Goal: Complete application form

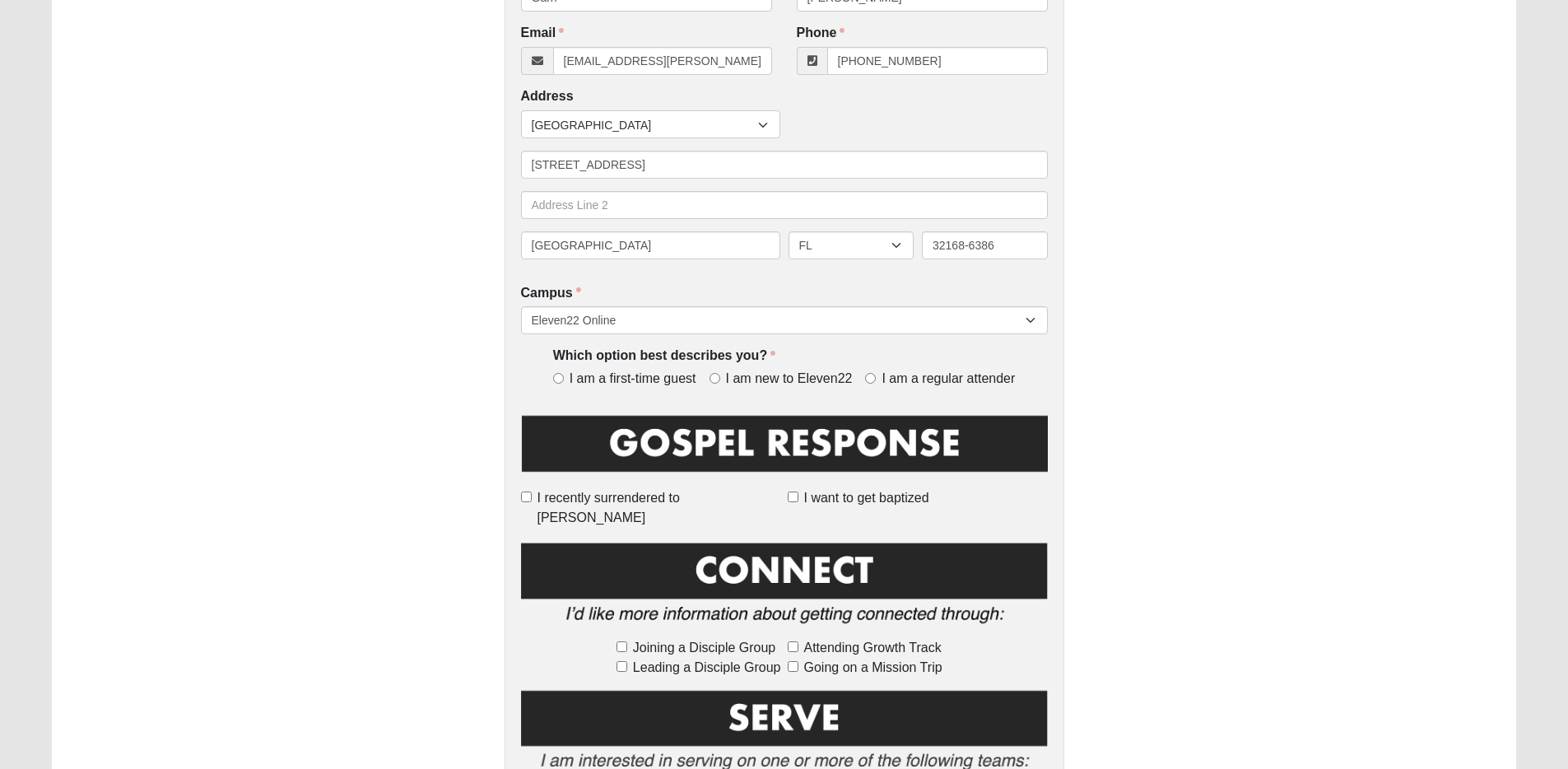
scroll to position [367, 0]
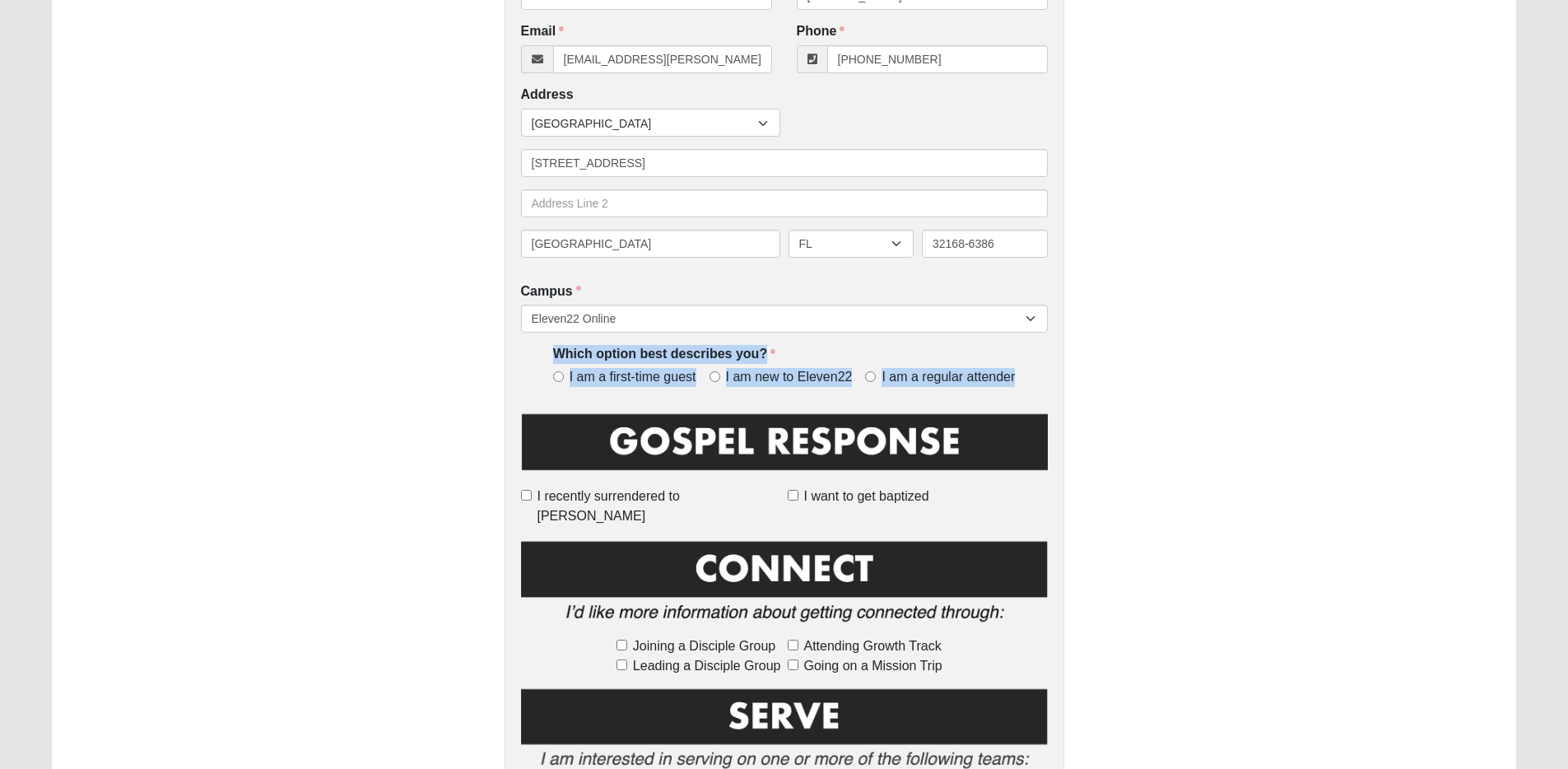
drag, startPoint x: 542, startPoint y: 352, endPoint x: 1001, endPoint y: 390, distance: 460.6
click at [1001, 390] on div "Which option best describes you? I am a first-time guest I am new to Eleven22 I…" at bounding box center [784, 372] width 526 height 54
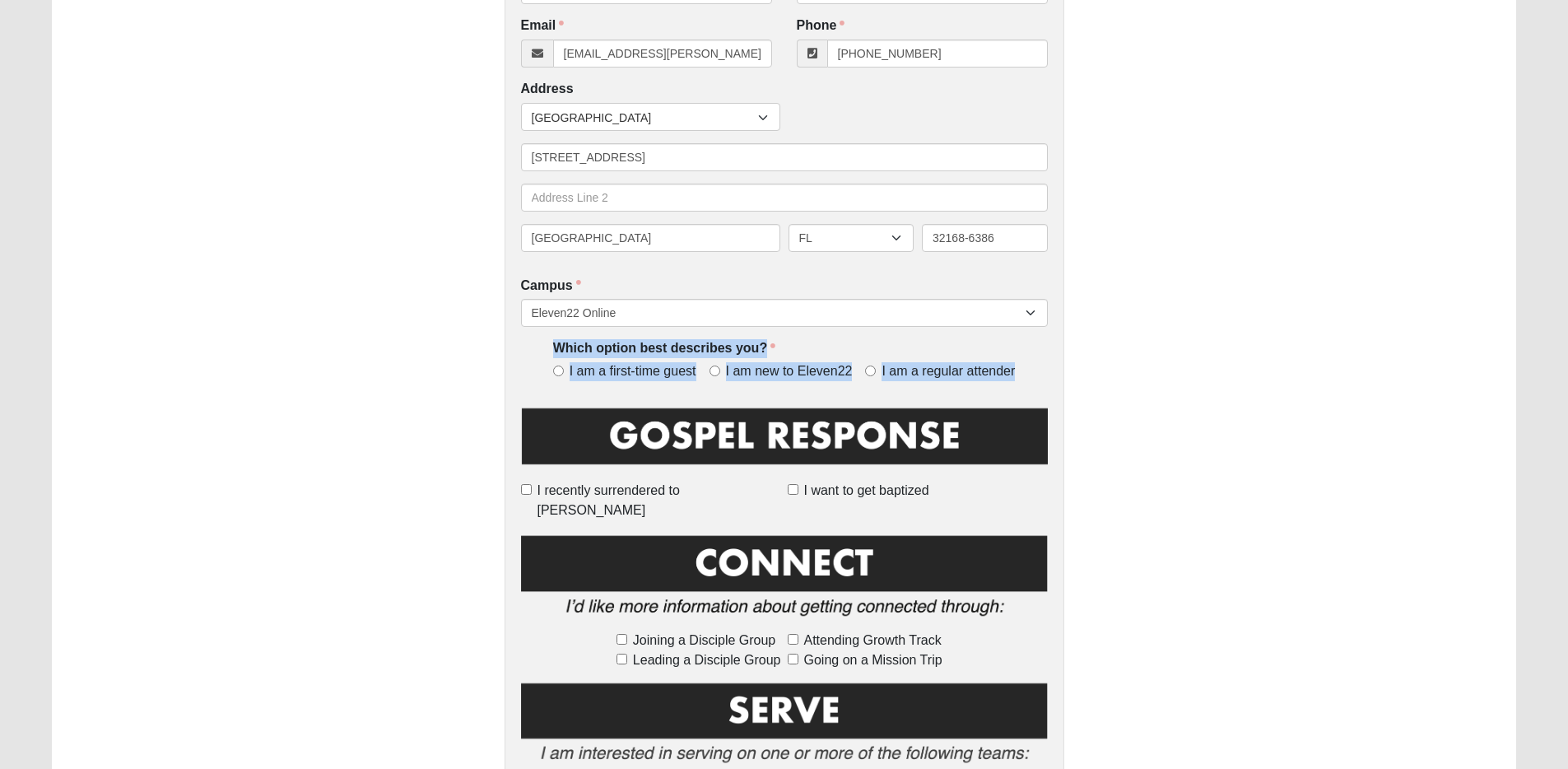
scroll to position [374, 0]
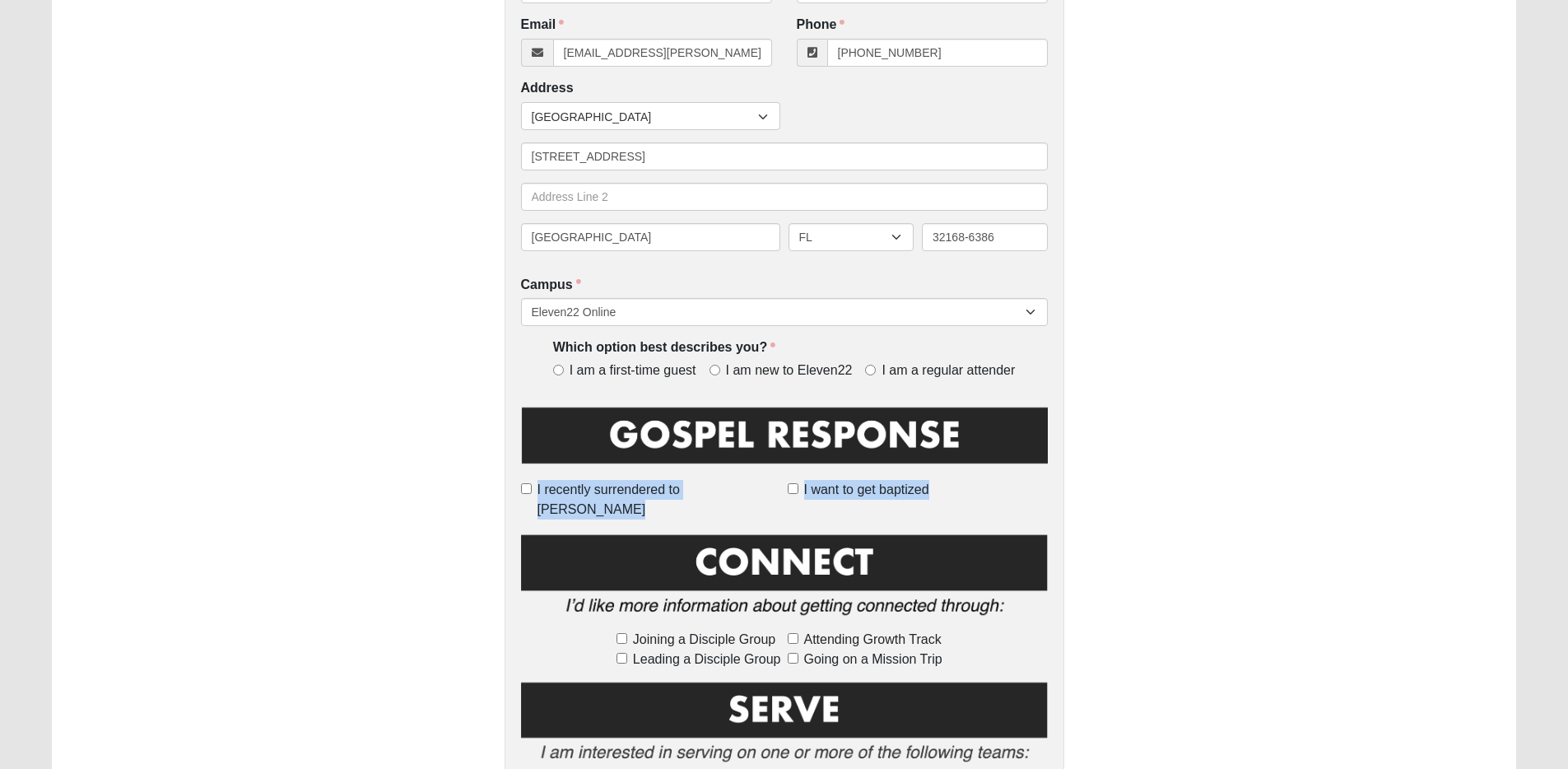
drag, startPoint x: 558, startPoint y: 488, endPoint x: 945, endPoint y: 498, distance: 387.1
click at [945, 498] on div "I recently surrendered to Jesus I want to get baptized" at bounding box center [784, 499] width 526 height 39
drag, startPoint x: 949, startPoint y: 500, endPoint x: 795, endPoint y: 497, distance: 154.0
click at [795, 497] on label "I want to get baptized" at bounding box center [917, 490] width 260 height 20
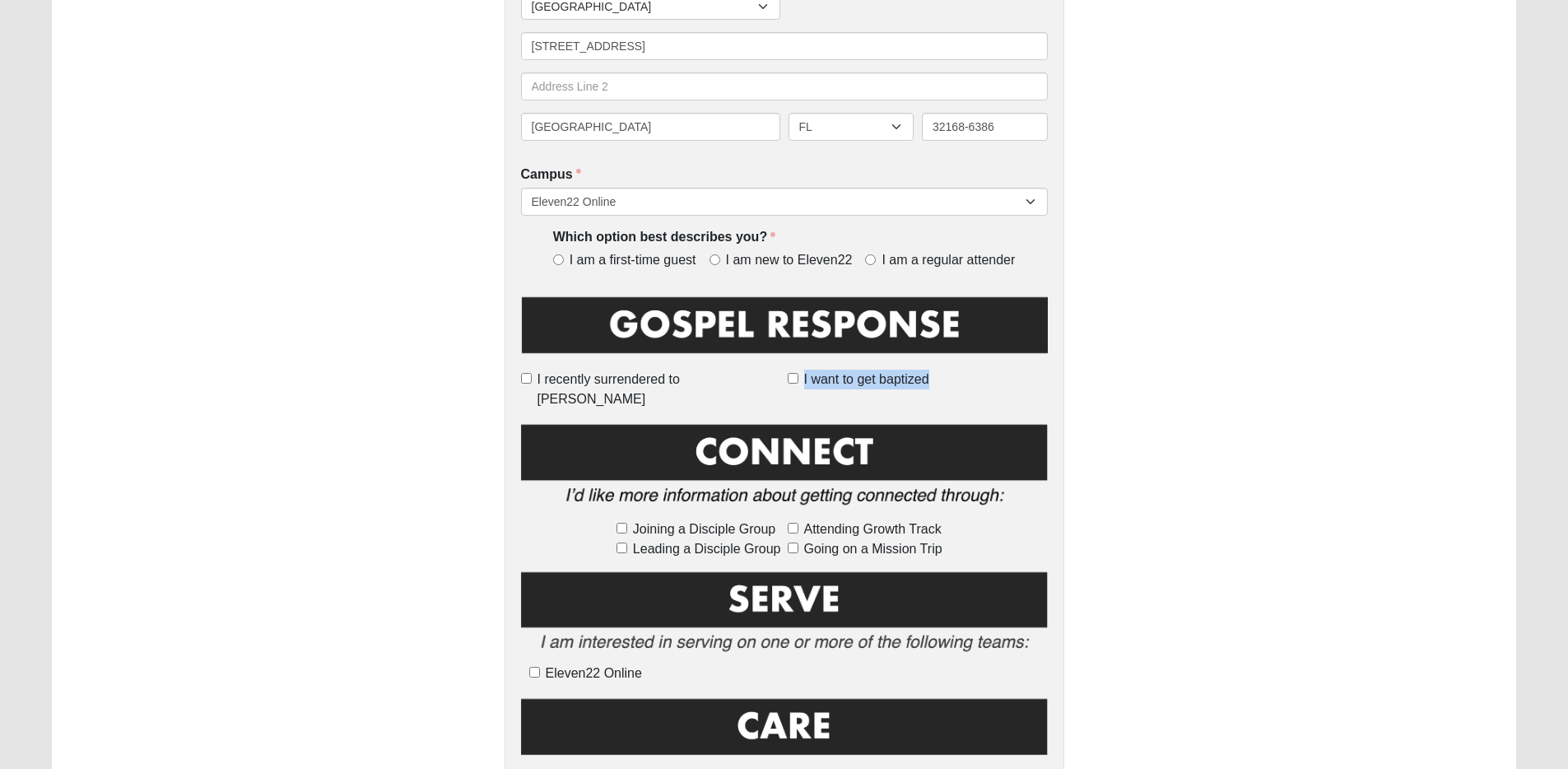
scroll to position [489, 0]
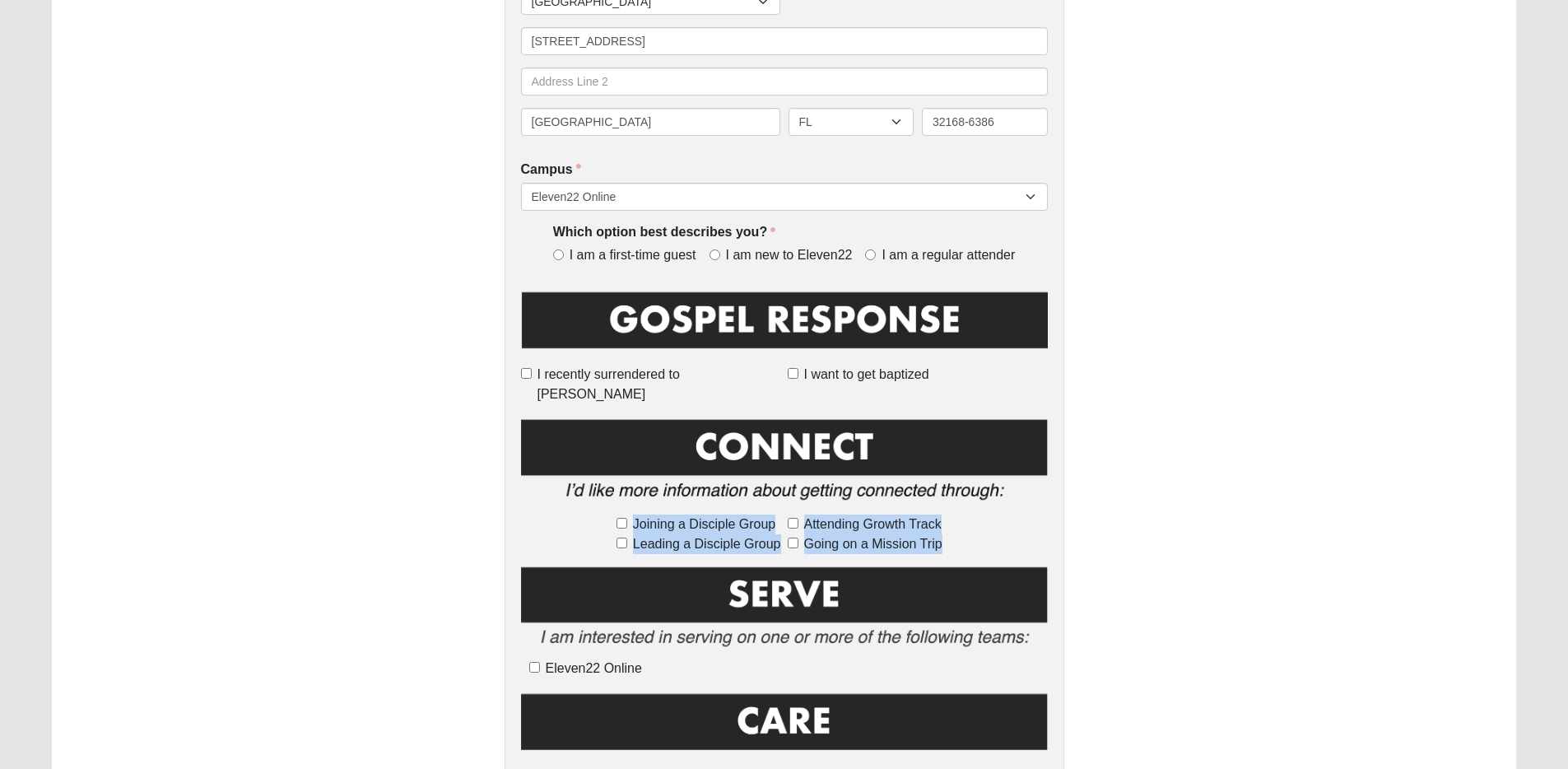
drag, startPoint x: 980, startPoint y: 527, endPoint x: 623, endPoint y: 503, distance: 357.8
click at [623, 514] on div "Joining a Disciple Group Leading a Disciple Group Attending Growth Track Going …" at bounding box center [784, 534] width 526 height 39
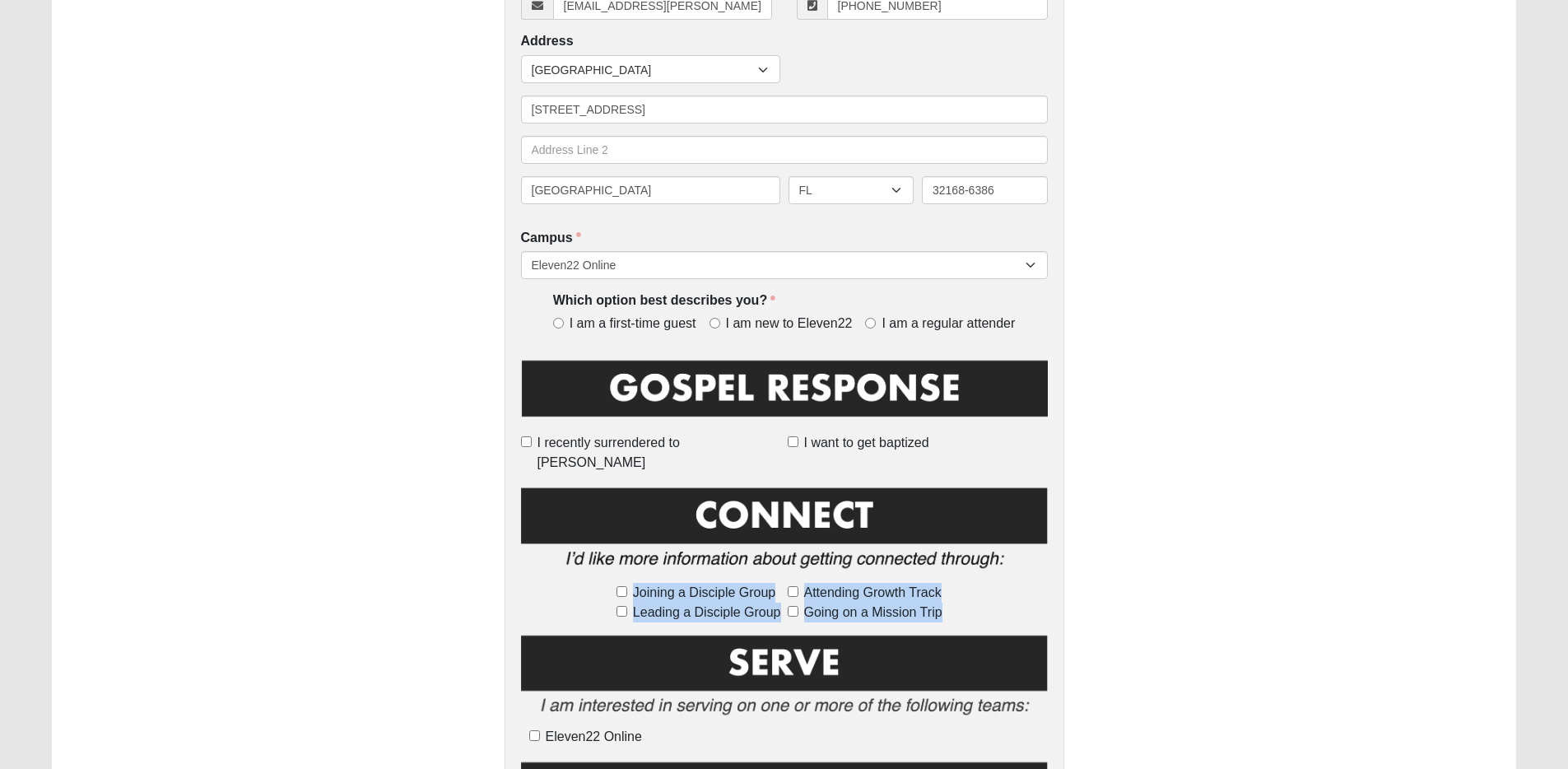
scroll to position [420, 0]
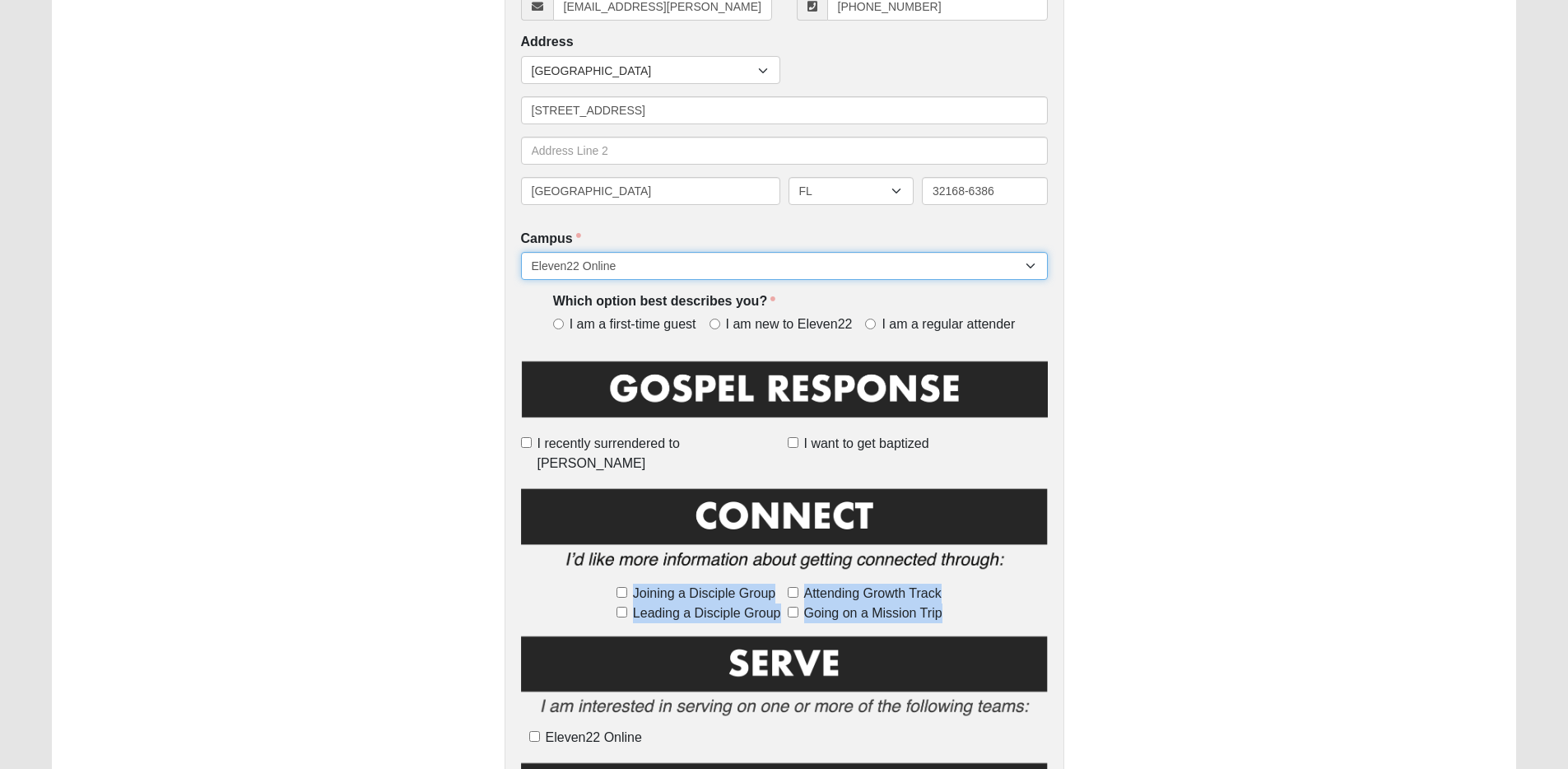
click at [661, 265] on select "Arlington Baymeadows College Park Orlando (Coming Soon) Eleven22 Online Fleming…" at bounding box center [784, 265] width 526 height 28
select select "5"
click at [521, 252] on select "Arlington Baymeadows College Park Orlando (Coming Soon) Eleven22 Online Fleming…" at bounding box center [784, 265] width 526 height 28
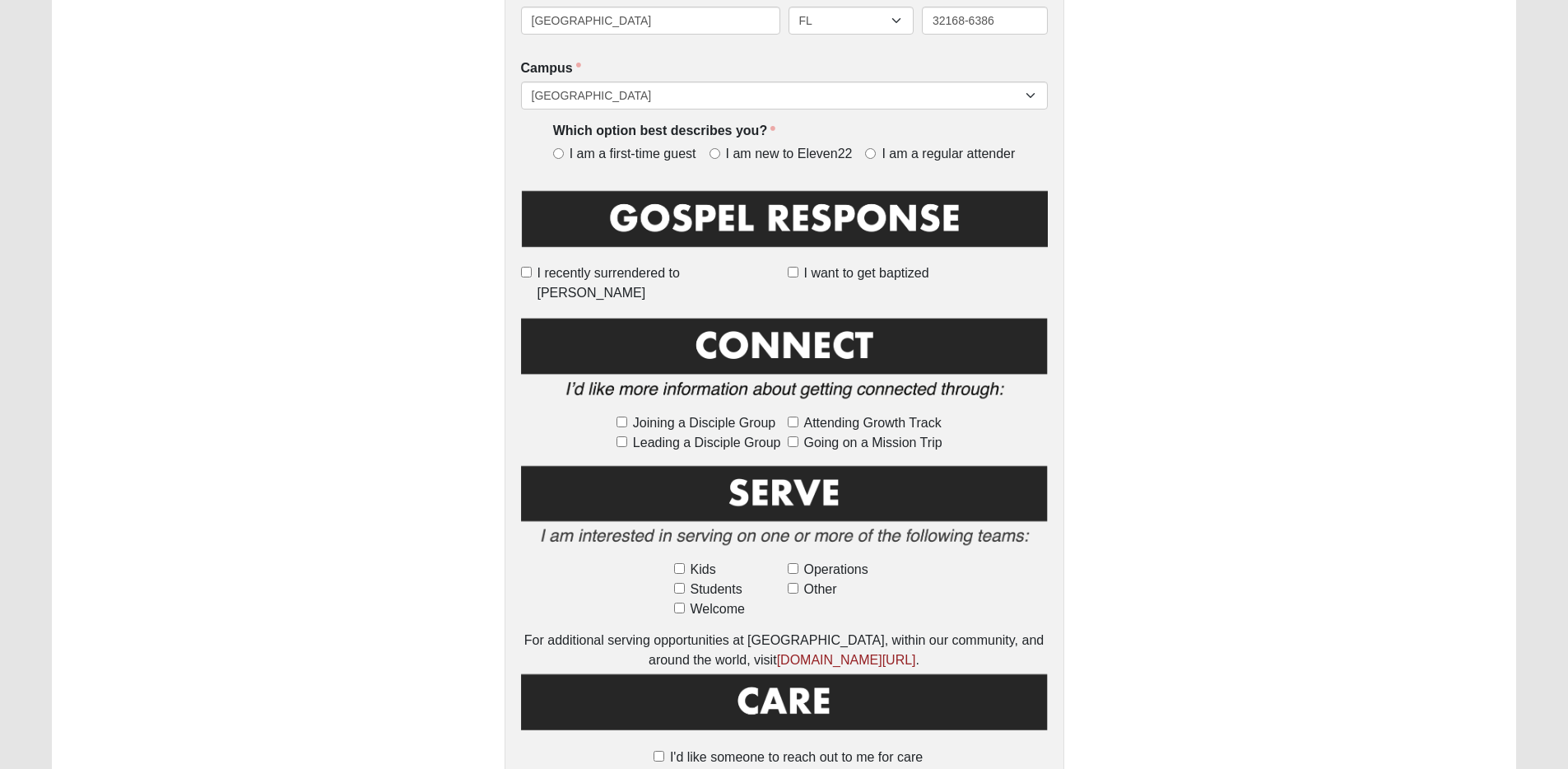
scroll to position [617, 0]
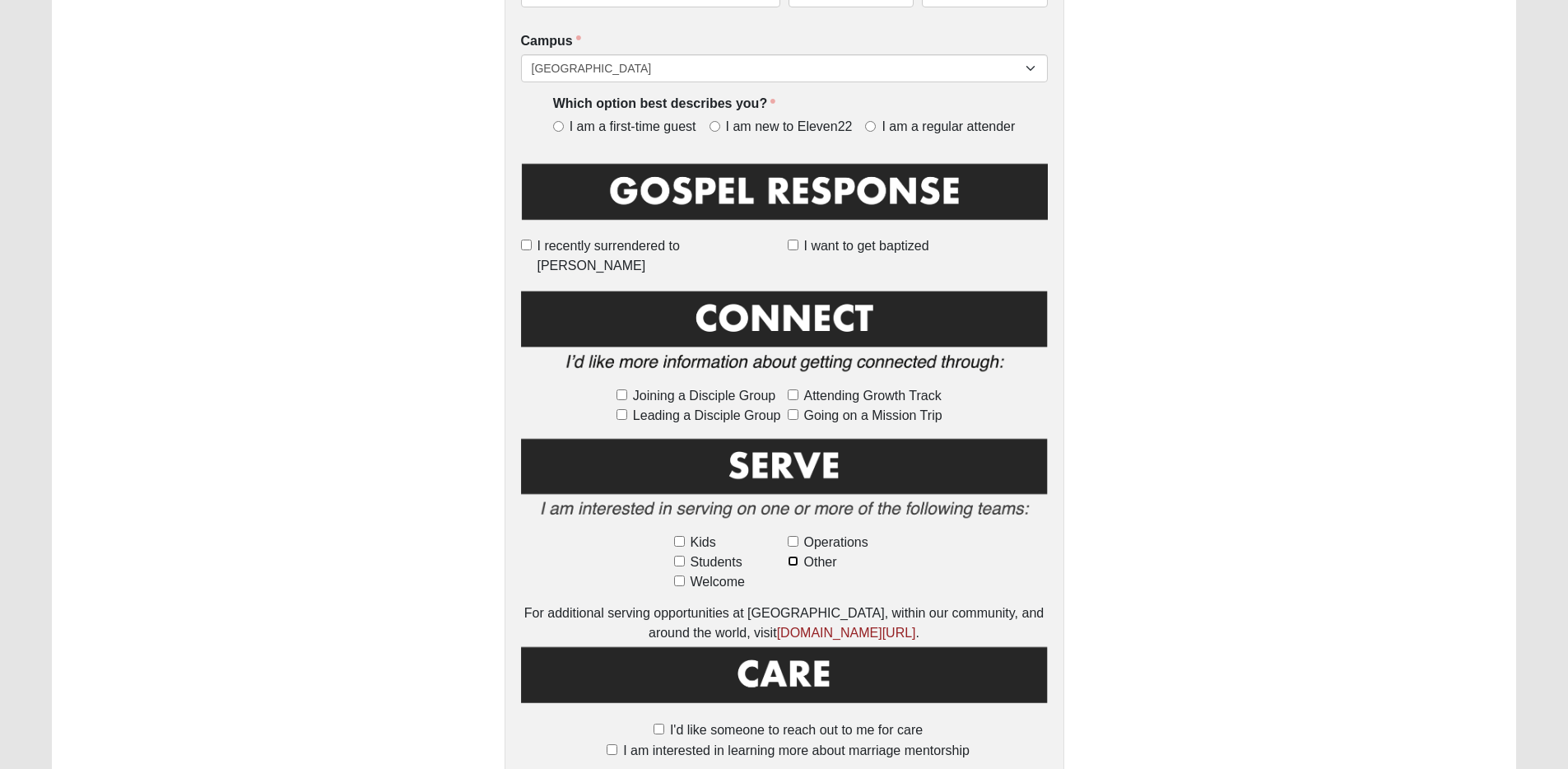
click at [794, 556] on input "Other" at bounding box center [793, 561] width 11 height 11
checkbox input "true"
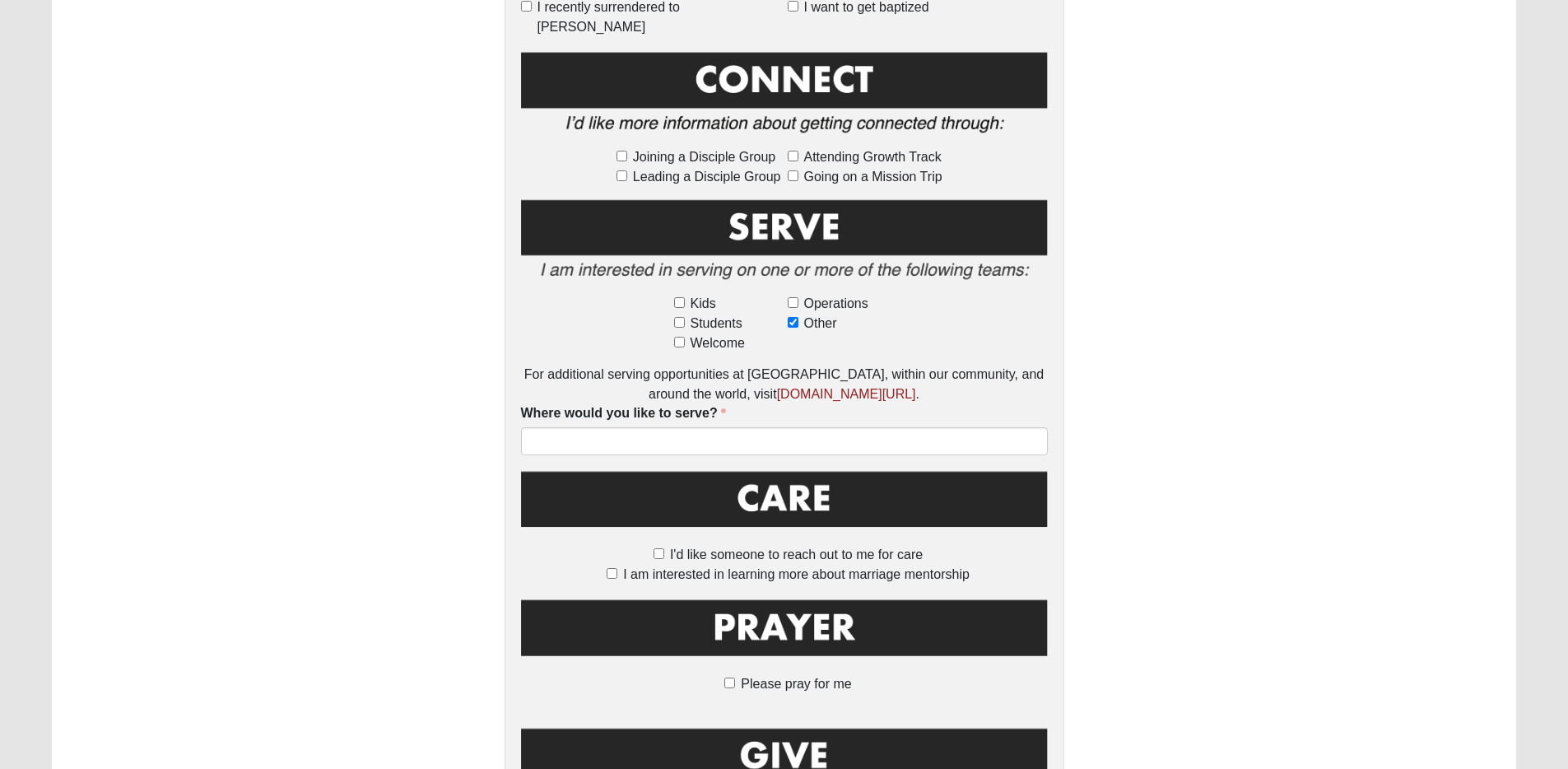
scroll to position [894, 0]
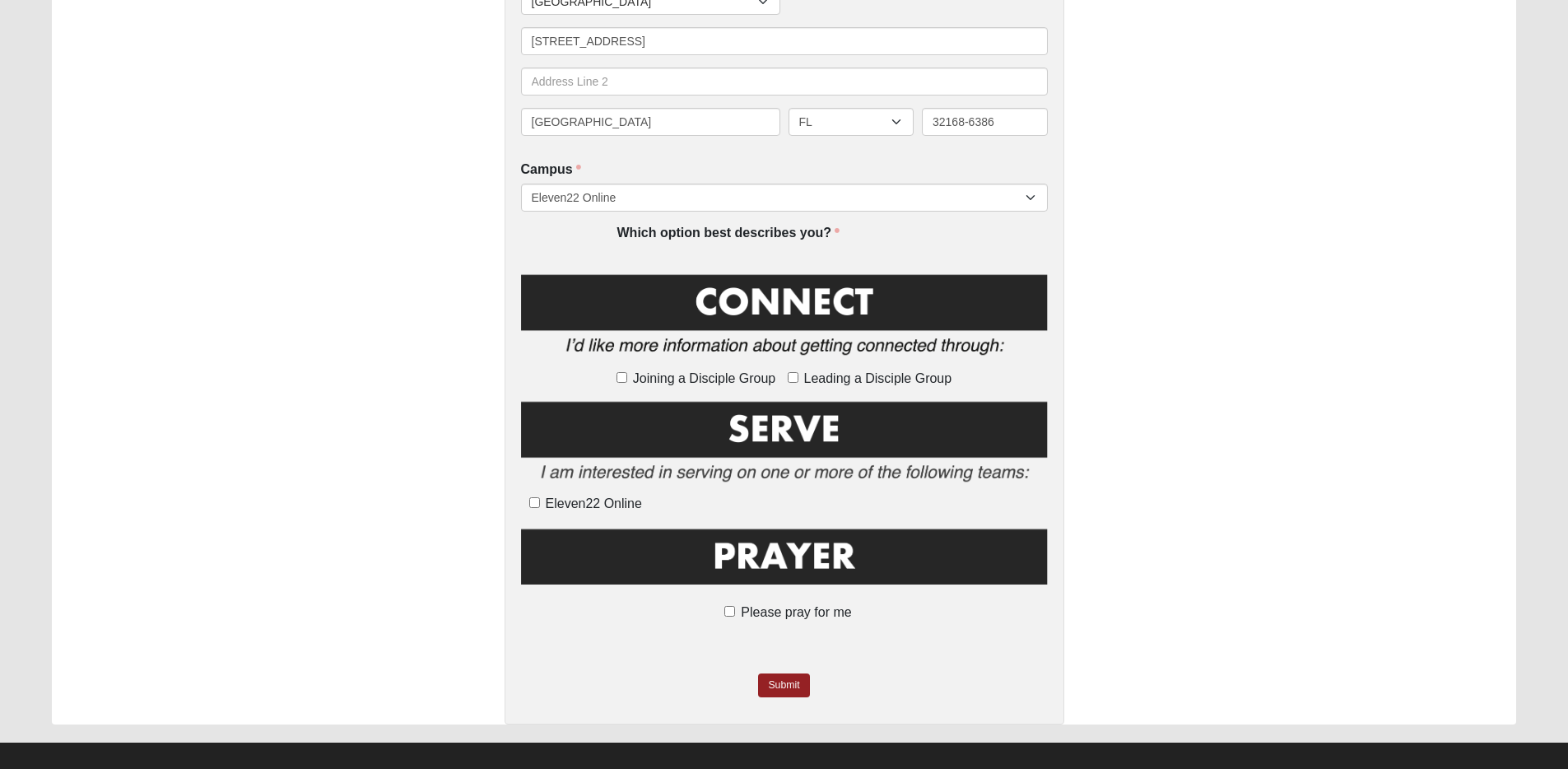
scroll to position [612, 0]
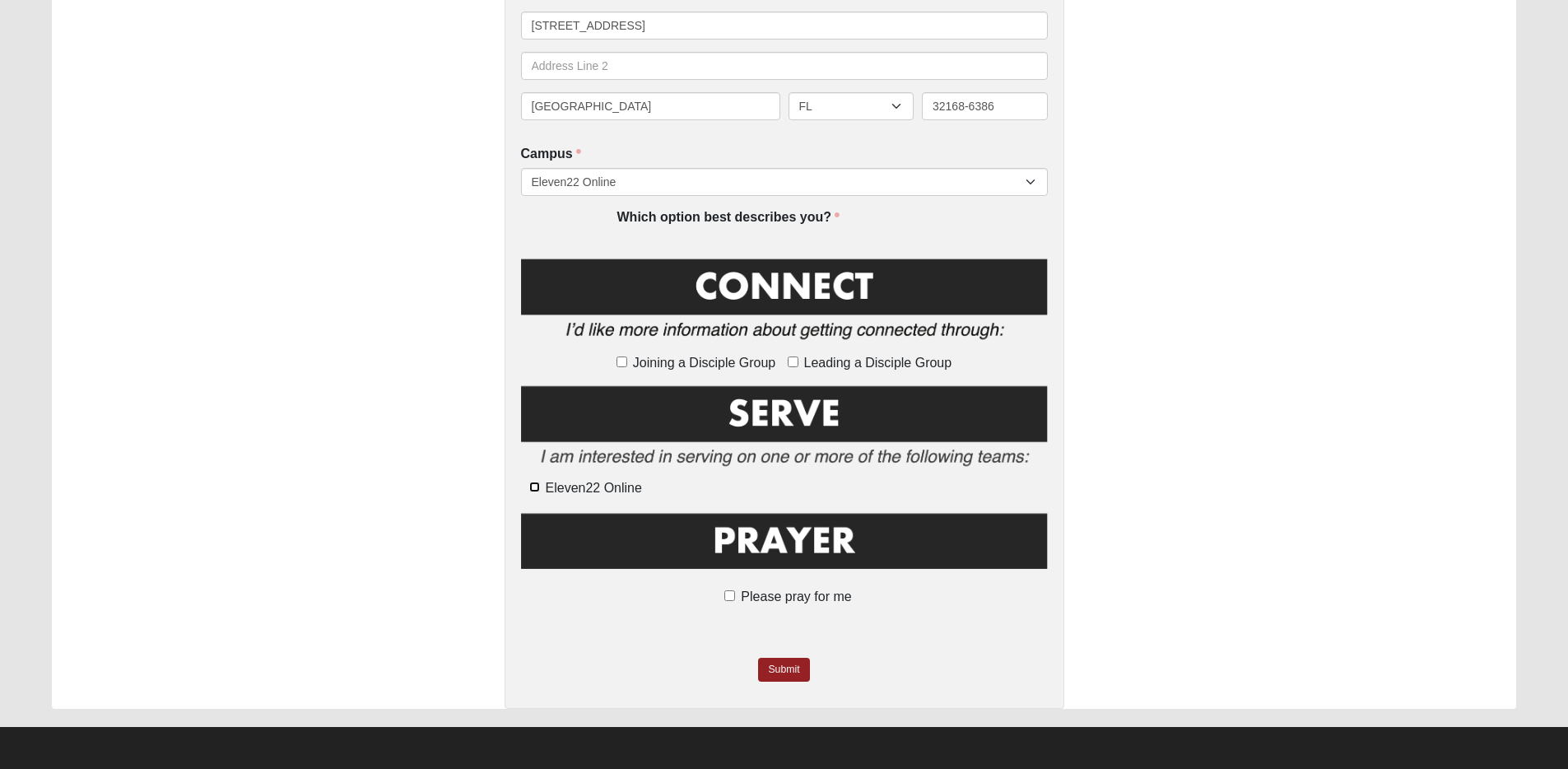
click at [535, 485] on input "Eleven22 Online" at bounding box center [535, 487] width 11 height 11
checkbox input "false"
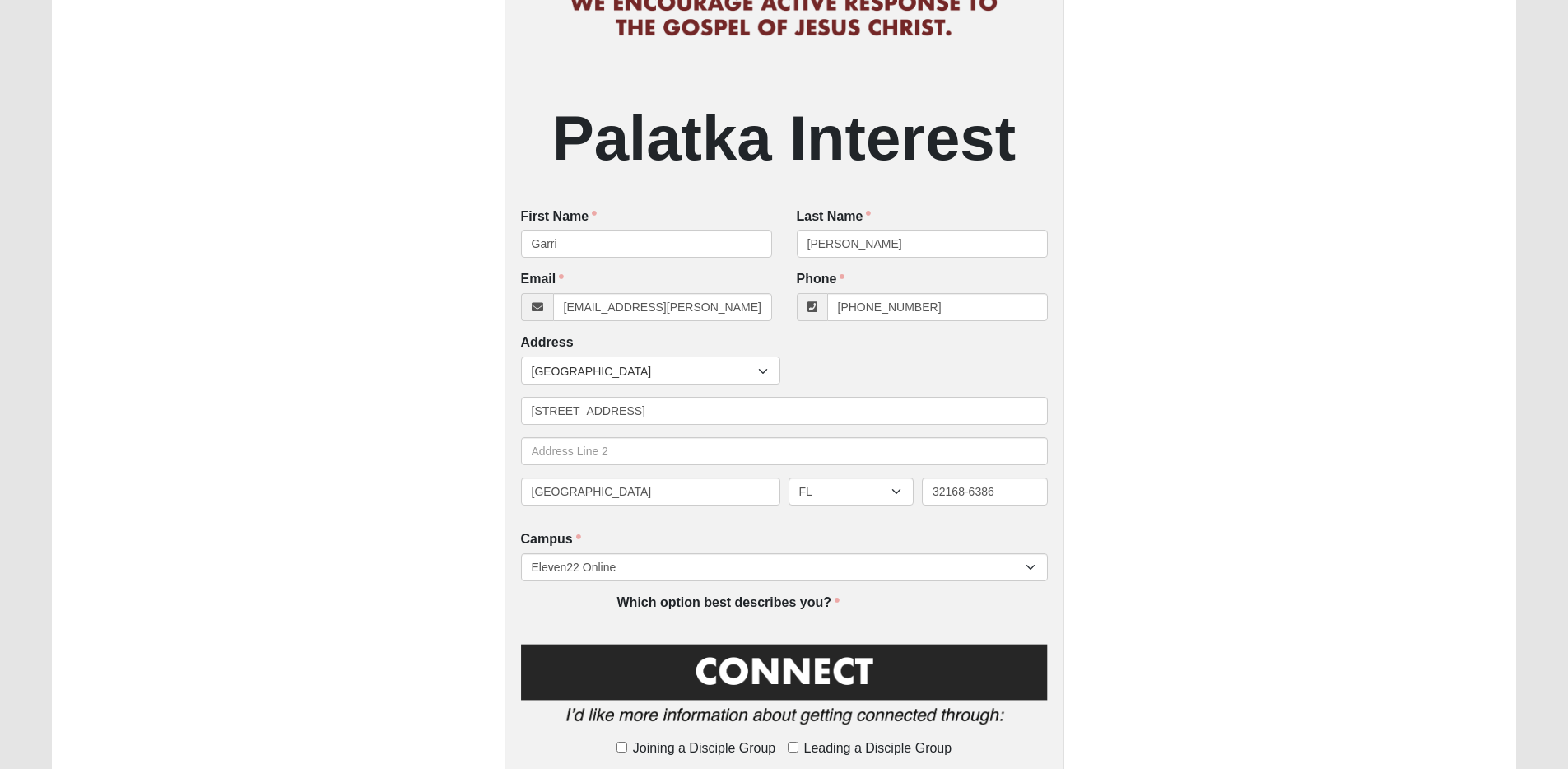
scroll to position [230, 0]
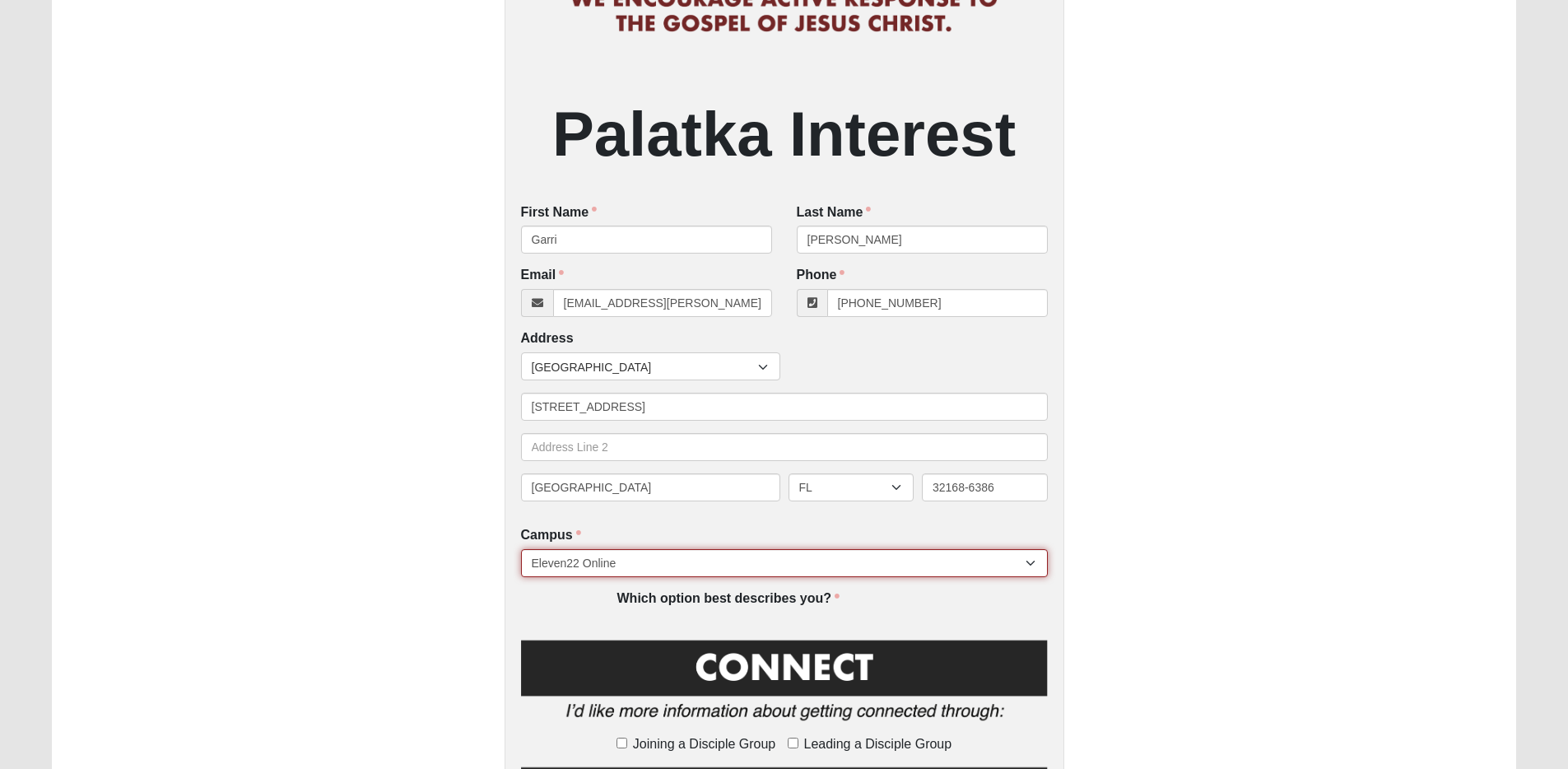
click at [689, 568] on select "Arlington Baymeadows College Park Orlando (Coming Soon) Eleven22 Online Fleming…" at bounding box center [784, 563] width 526 height 28
select select "21"
click at [521, 550] on select "Arlington Baymeadows College Park Orlando (Coming Soon) Eleven22 Online Fleming…" at bounding box center [784, 563] width 526 height 28
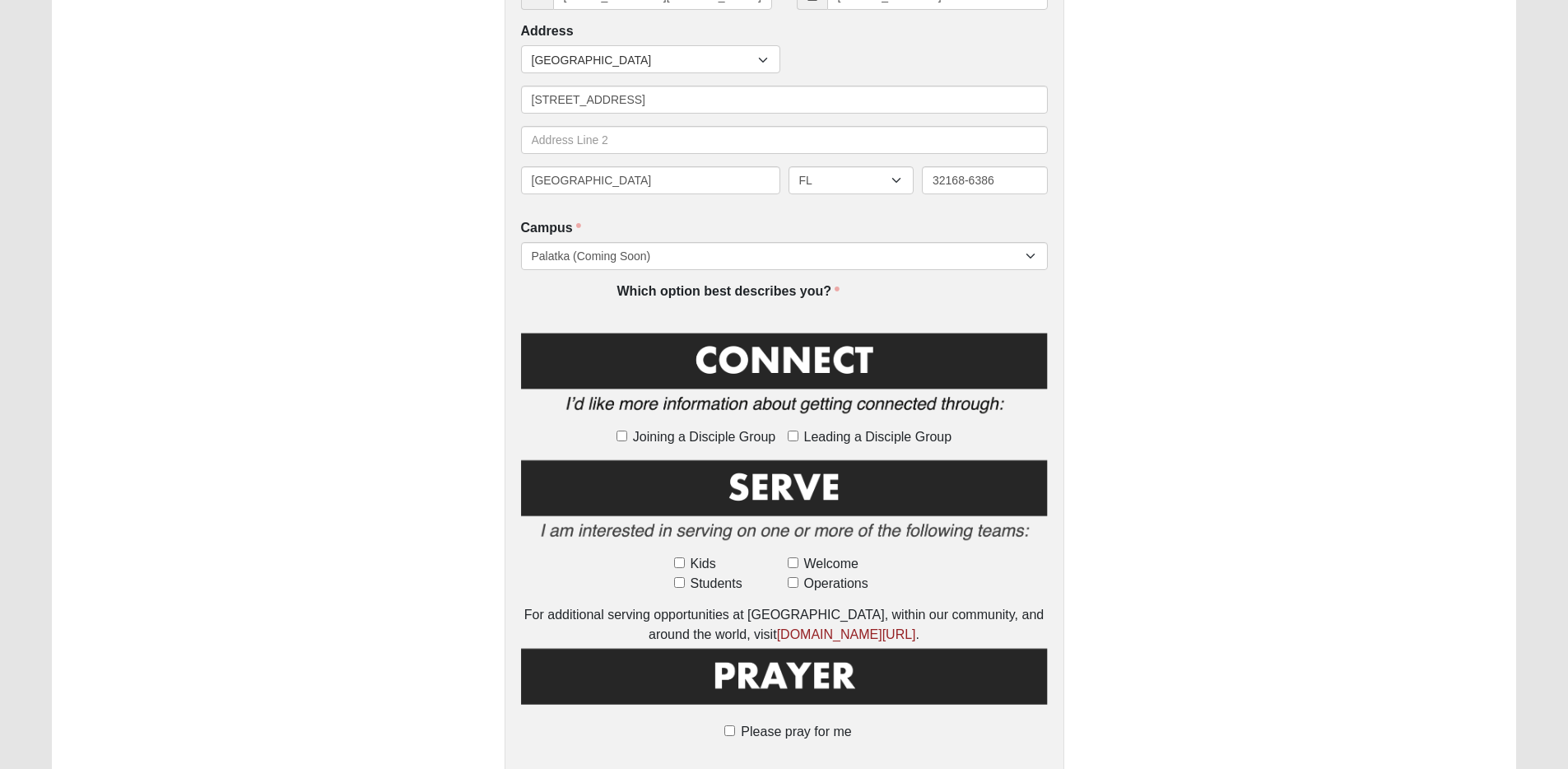
scroll to position [575, 0]
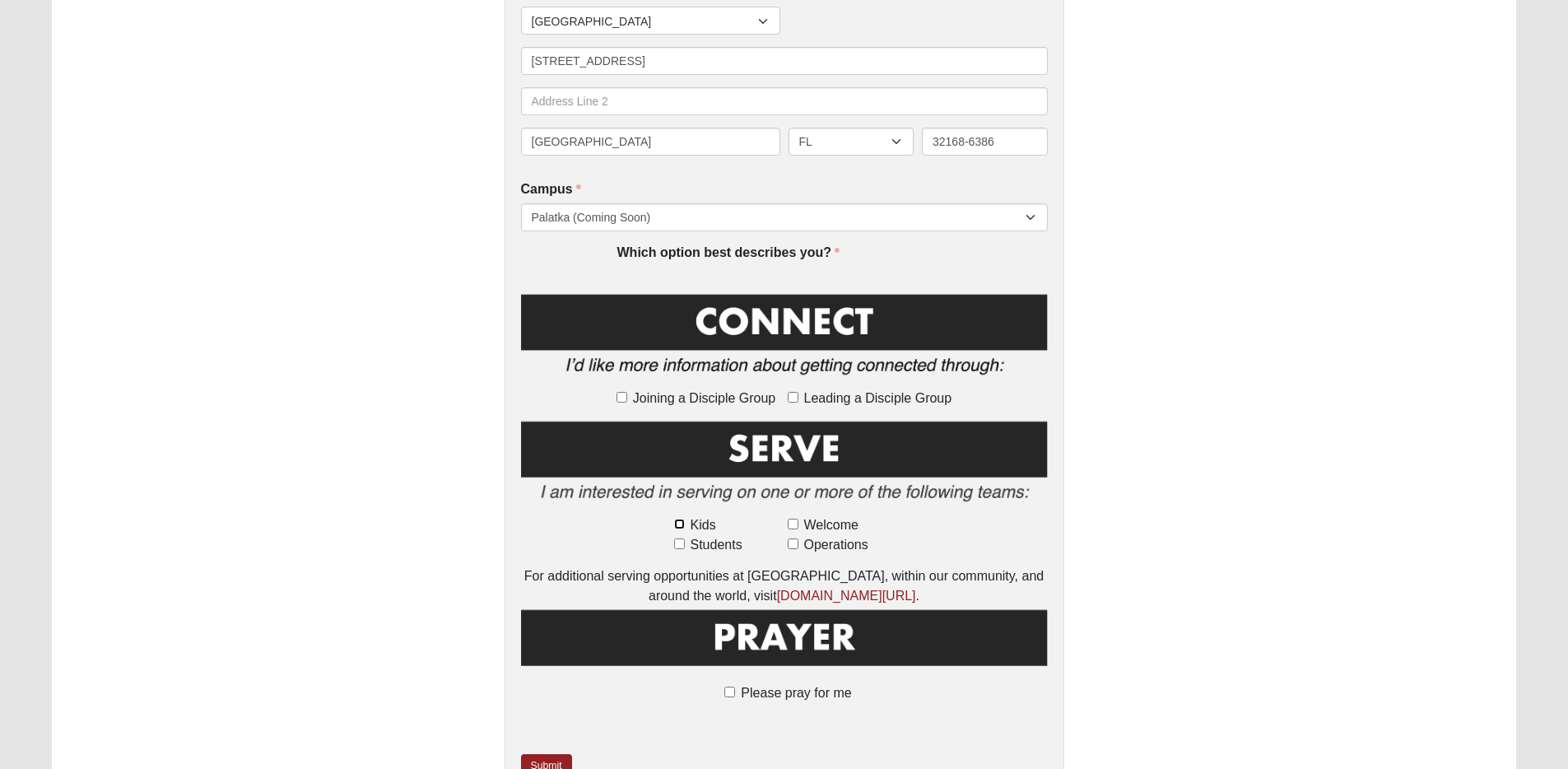
click at [679, 524] on input "Kids" at bounding box center [679, 524] width 11 height 11
checkbox input "true"
click at [794, 395] on input "Leading a Disciple Group" at bounding box center [793, 397] width 11 height 11
checkbox input "true"
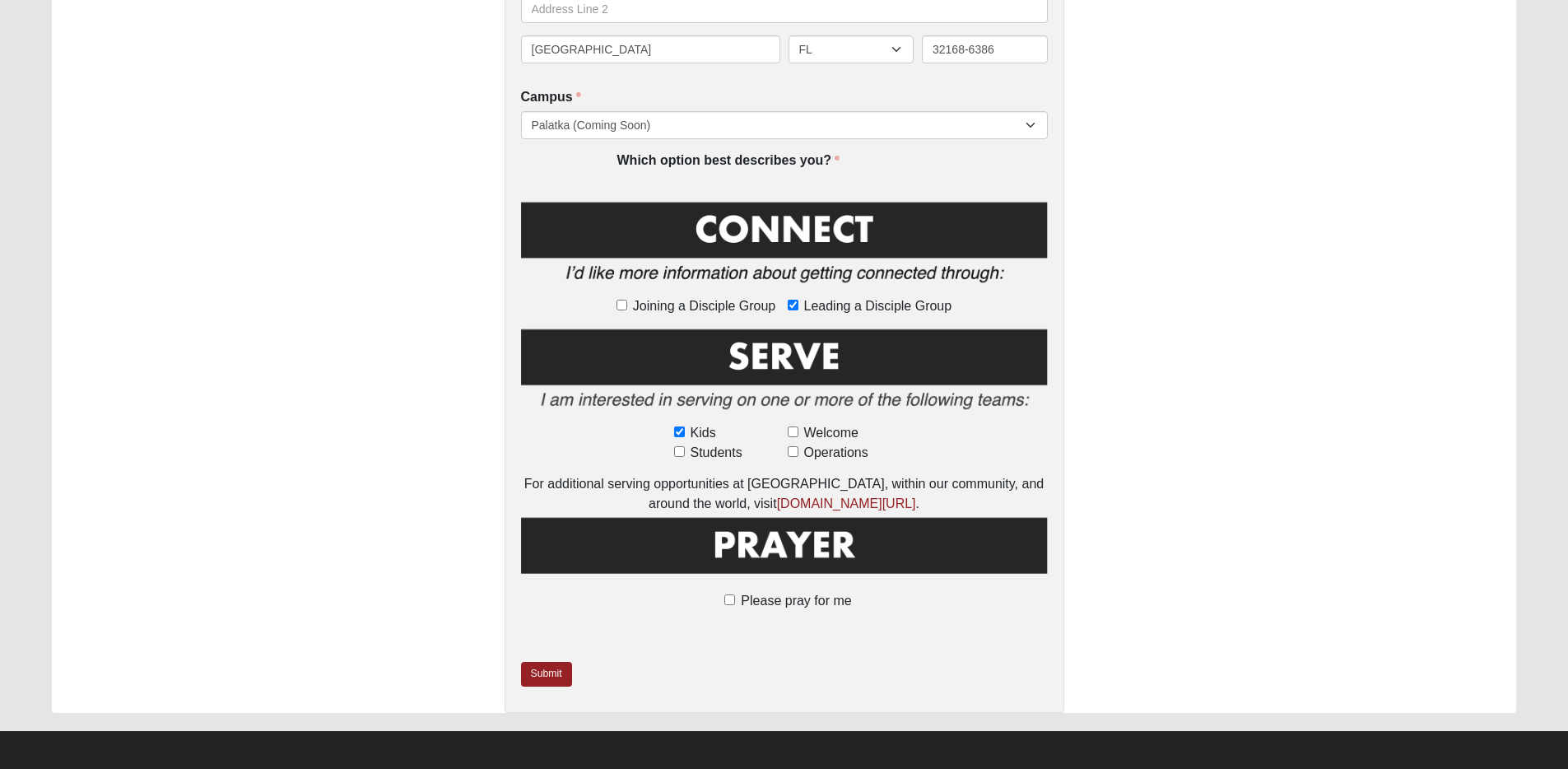
scroll to position [673, 0]
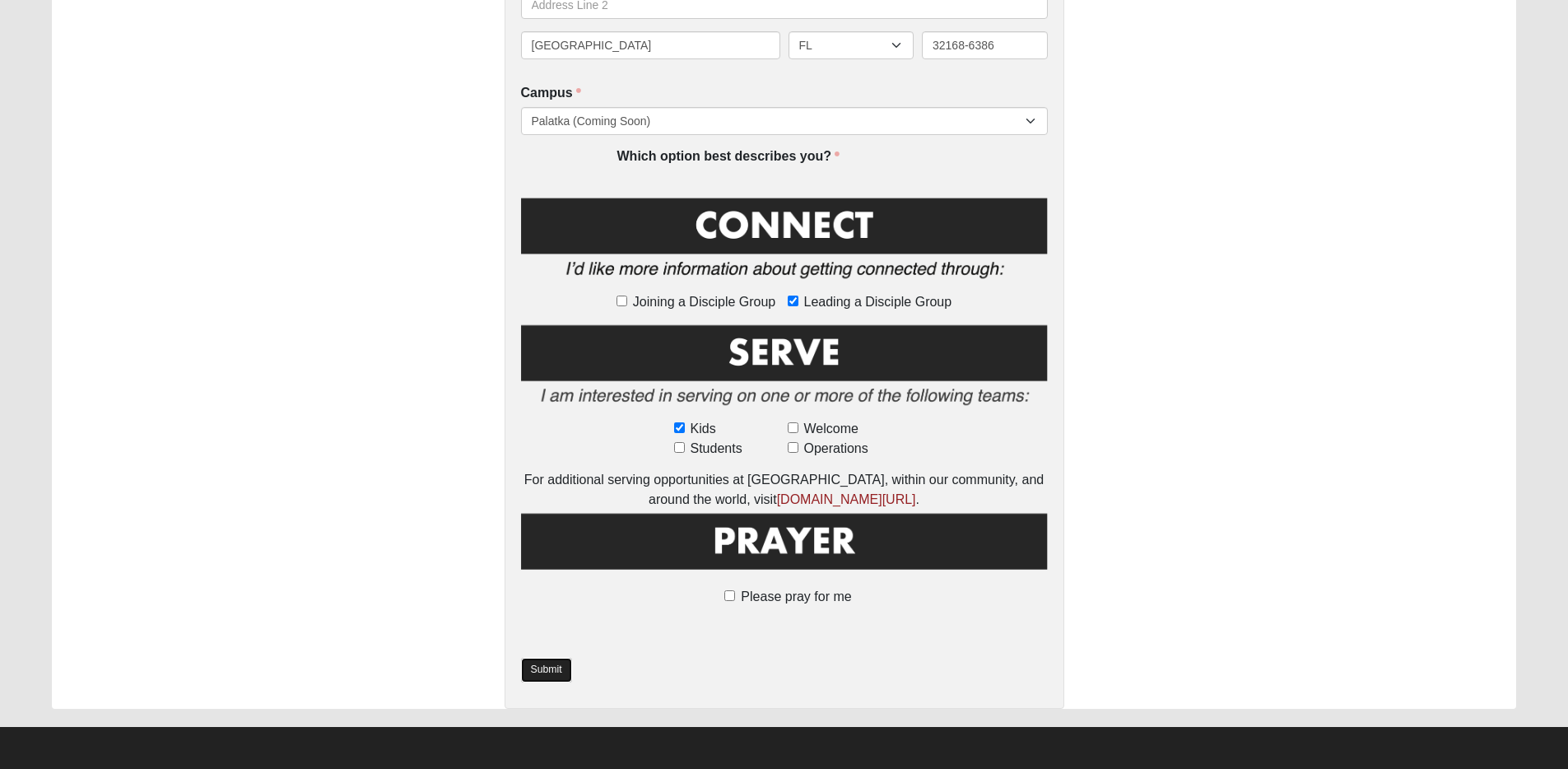
click at [544, 669] on link "Submit" at bounding box center [546, 669] width 51 height 24
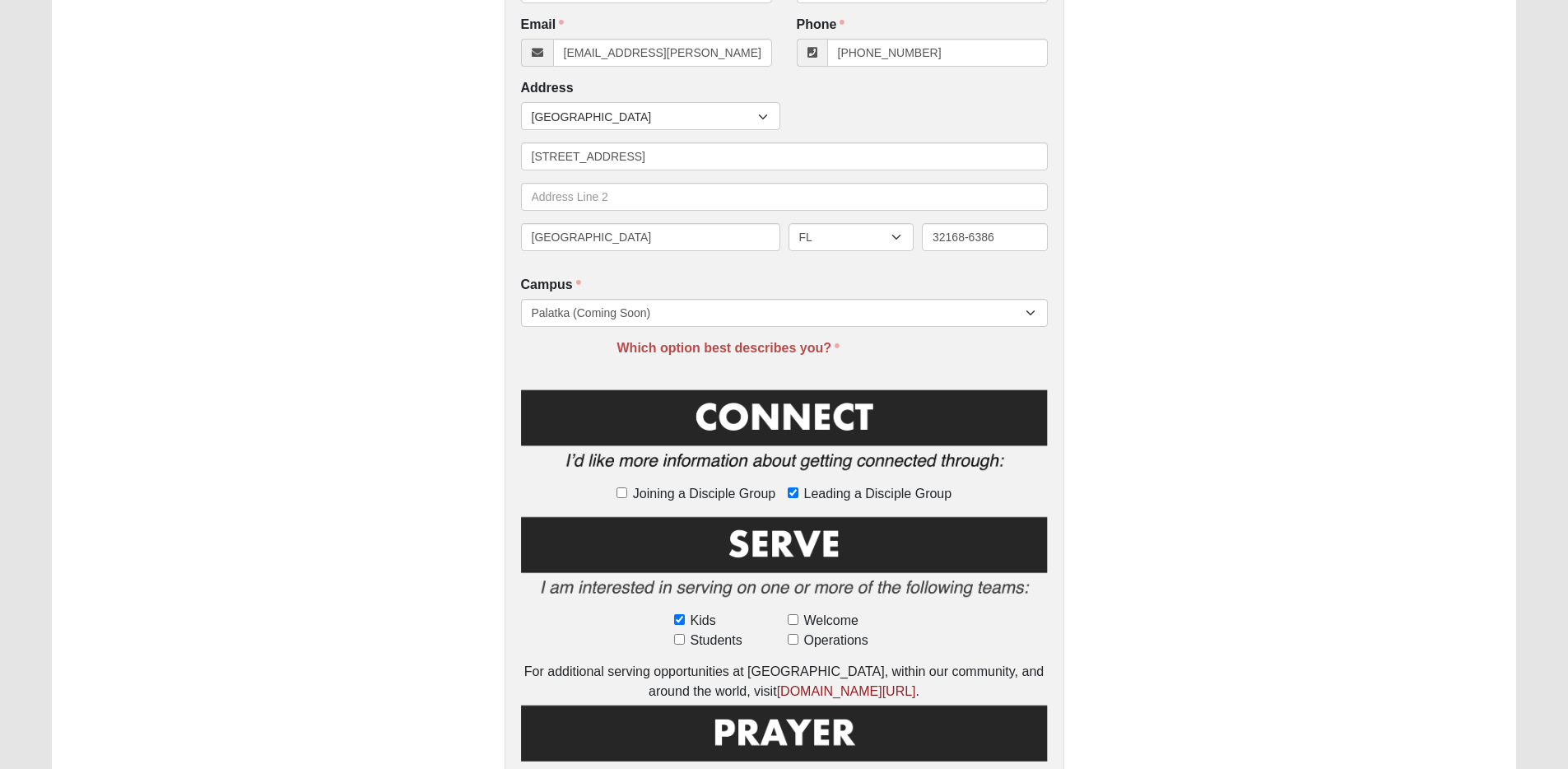
scroll to position [754, 0]
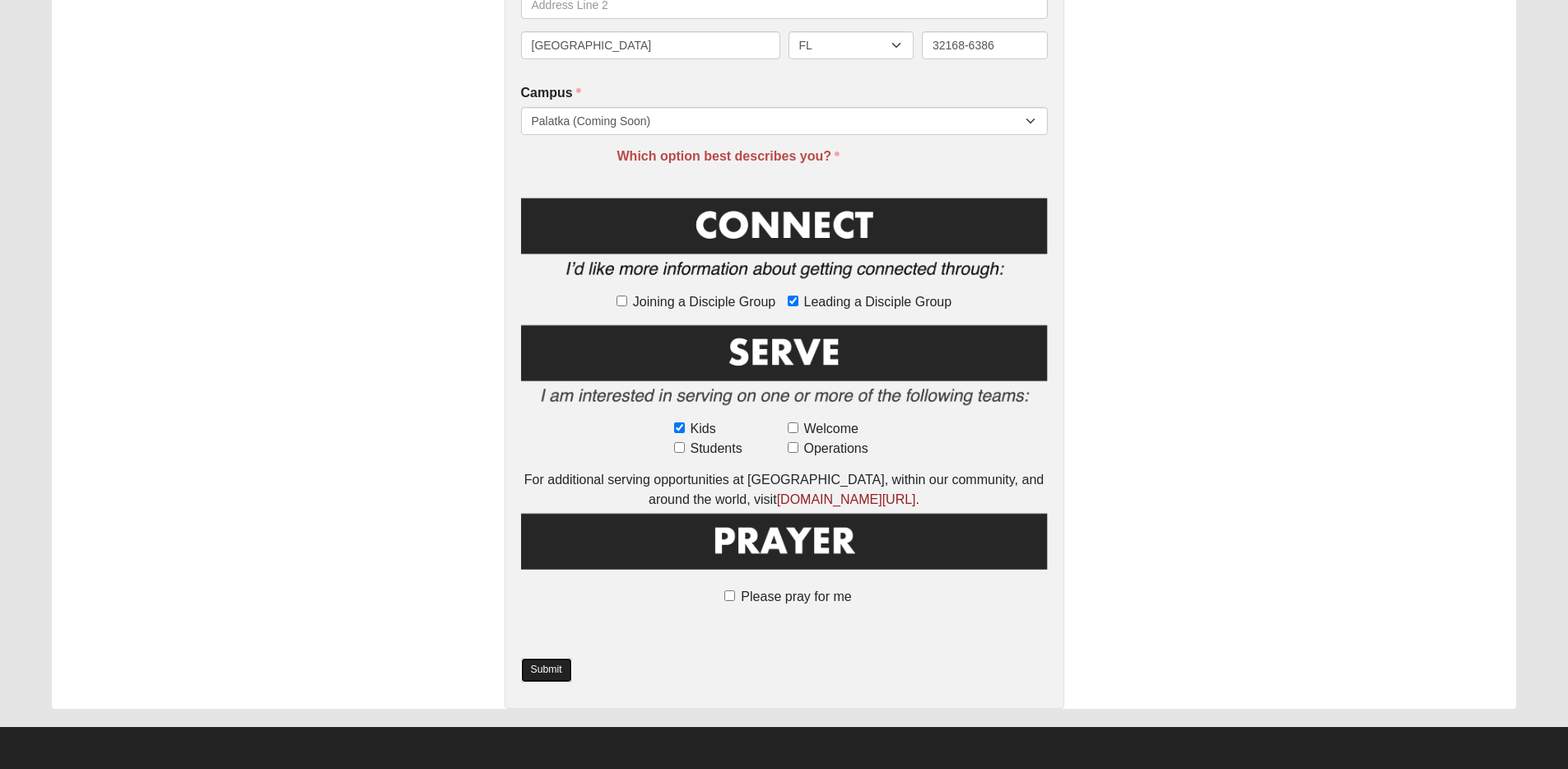
click at [542, 666] on link "Submit" at bounding box center [546, 669] width 51 height 24
click at [550, 666] on link "Submit" at bounding box center [546, 669] width 51 height 24
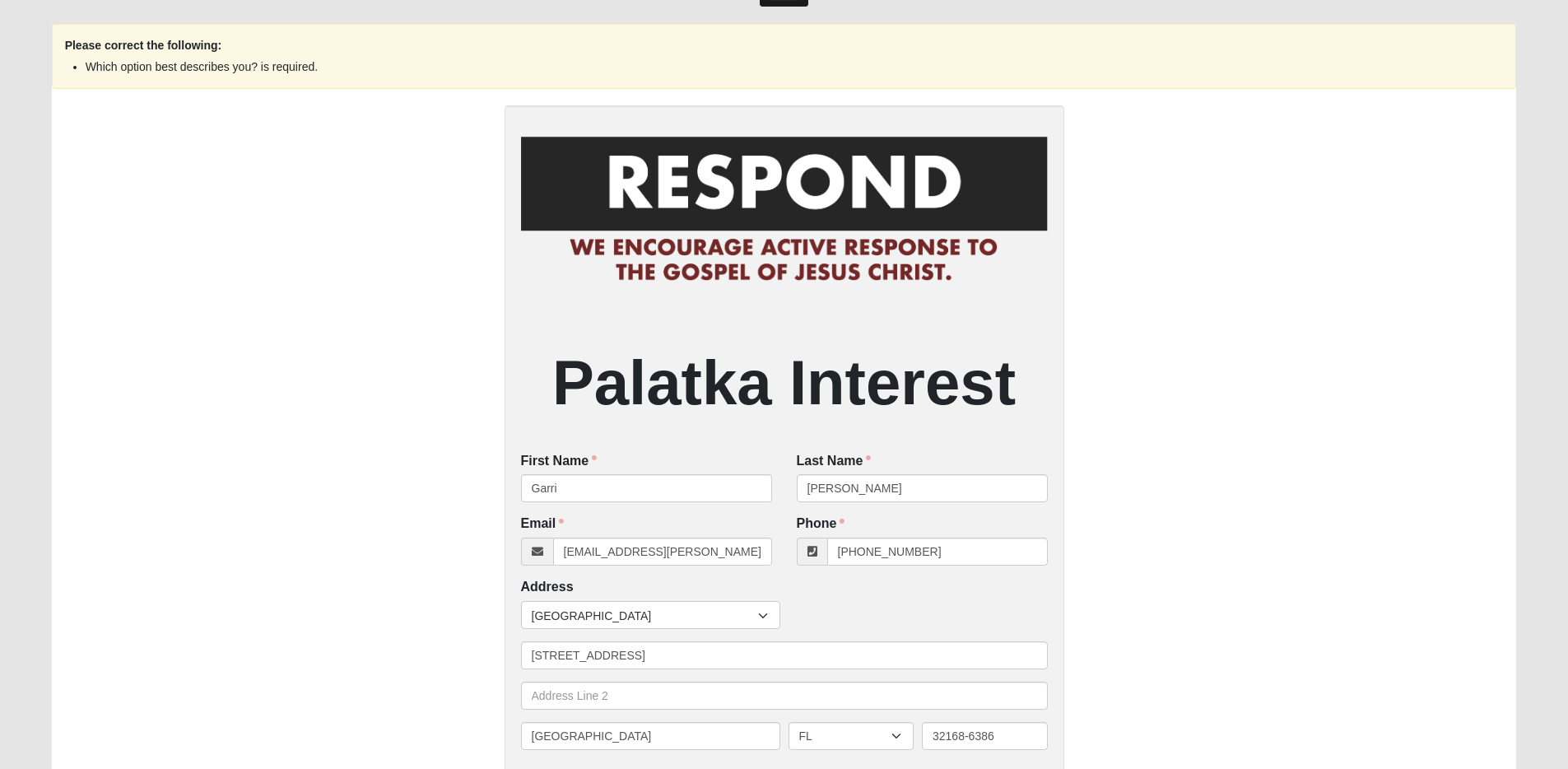
scroll to position [0, 0]
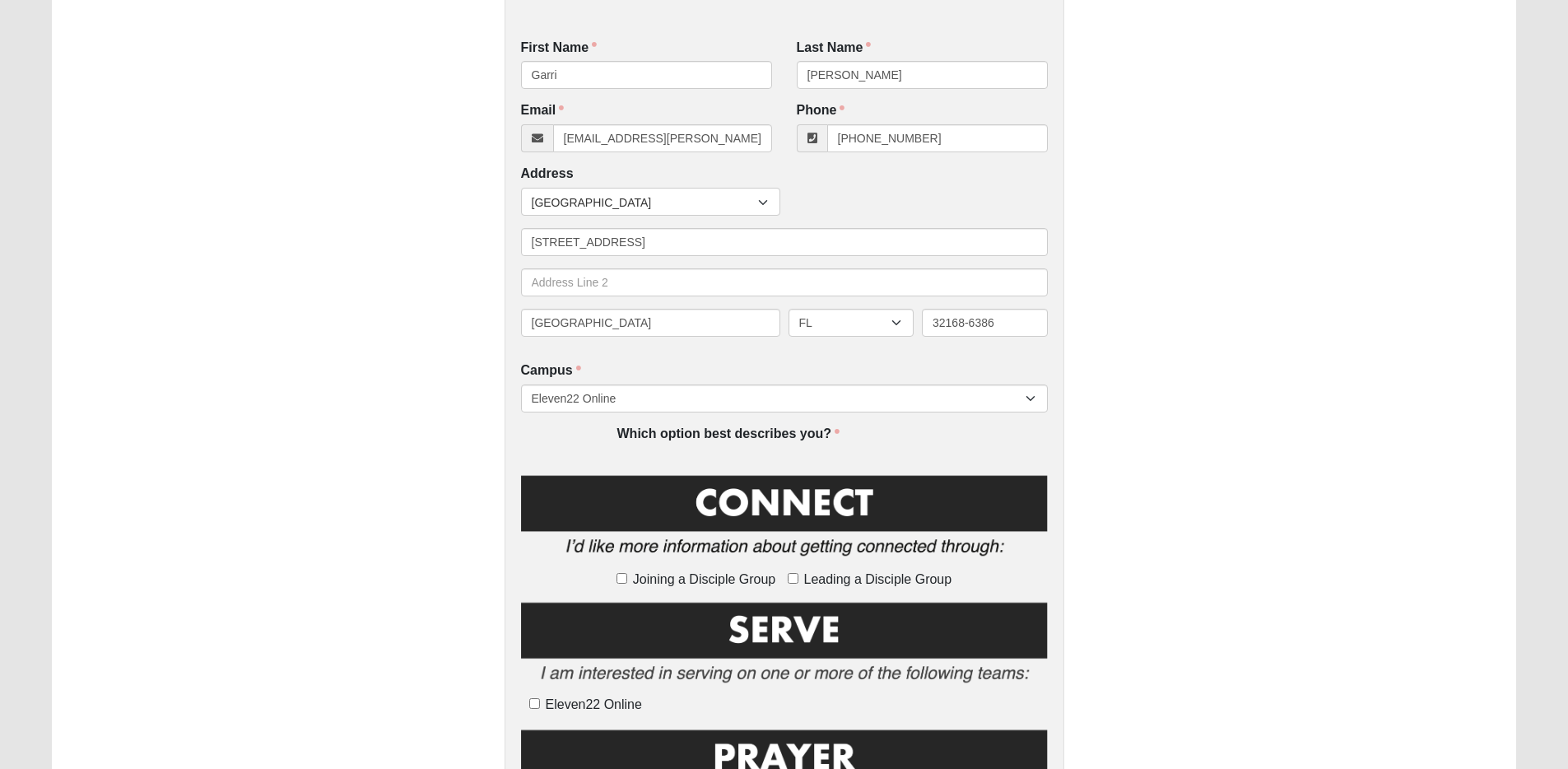
scroll to position [414, 0]
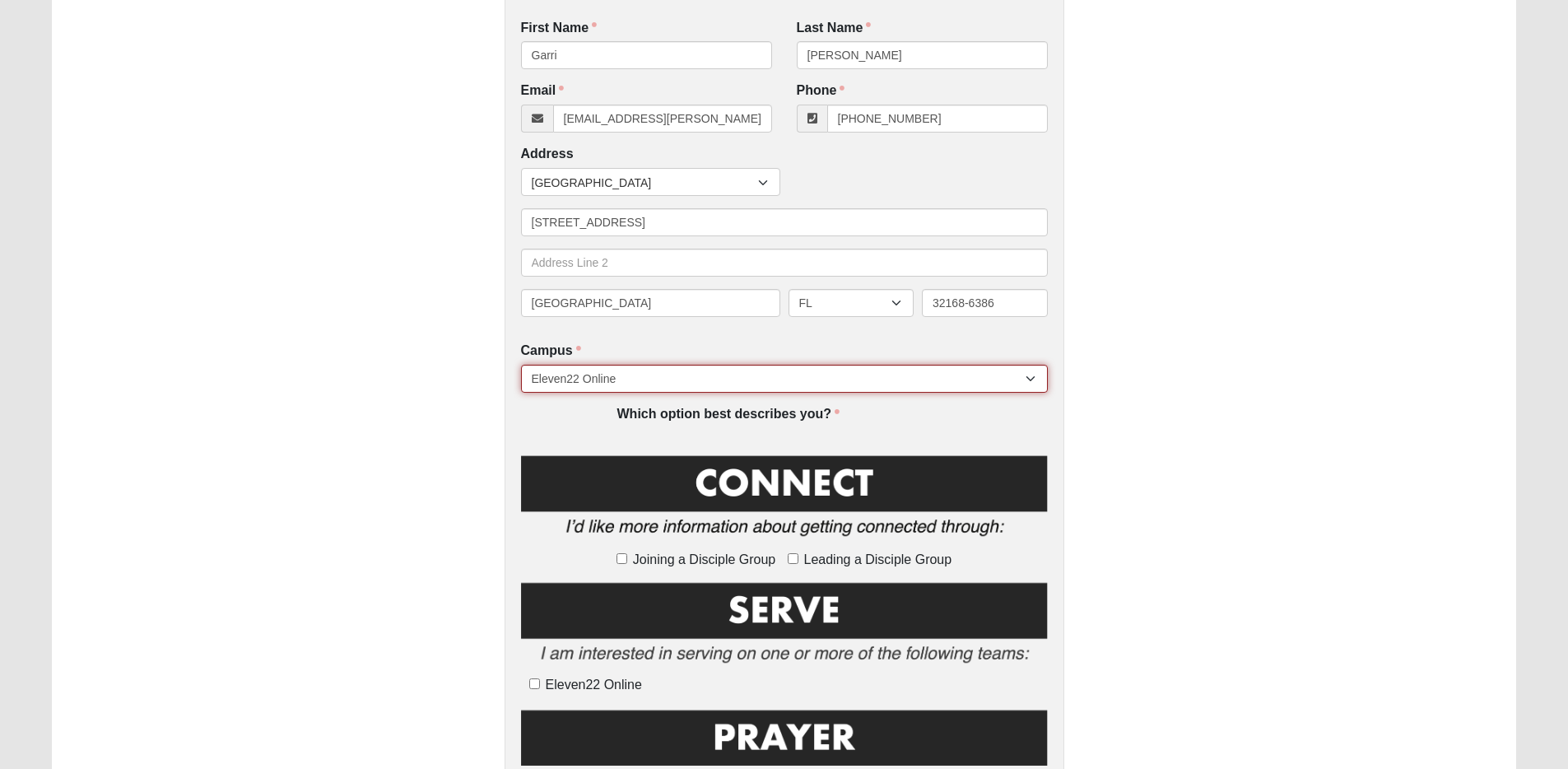
click at [672, 384] on select "[GEOGRAPHIC_DATA] [GEOGRAPHIC_DATA] (Coming Soon) Eleven22 Online [PERSON_NAME]…" at bounding box center [784, 378] width 526 height 28
select select "21"
click at [521, 365] on select "[GEOGRAPHIC_DATA] [GEOGRAPHIC_DATA] (Coming Soon) Eleven22 Online [PERSON_NAME]…" at bounding box center [784, 378] width 526 height 28
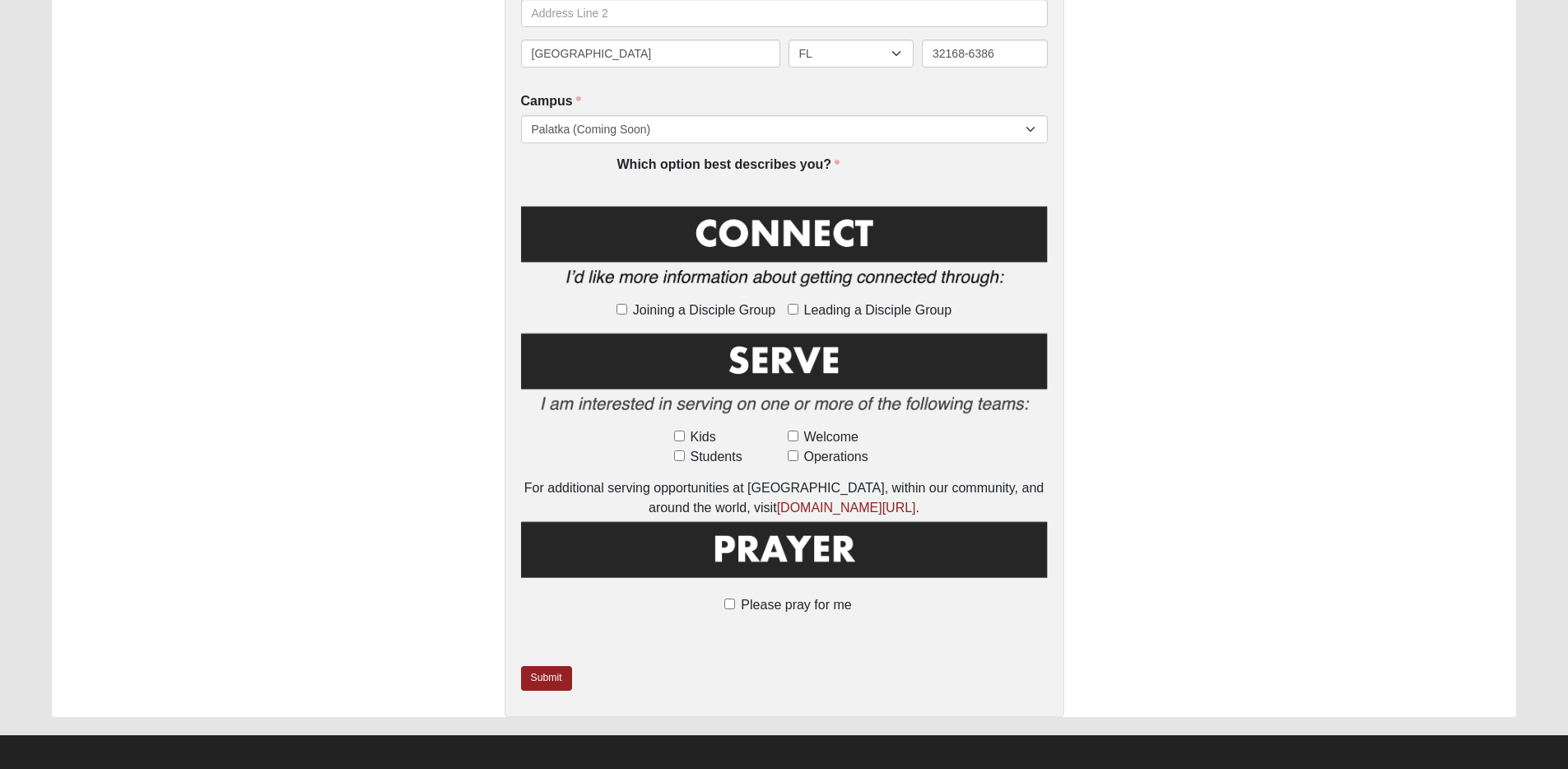
scroll to position [667, 0]
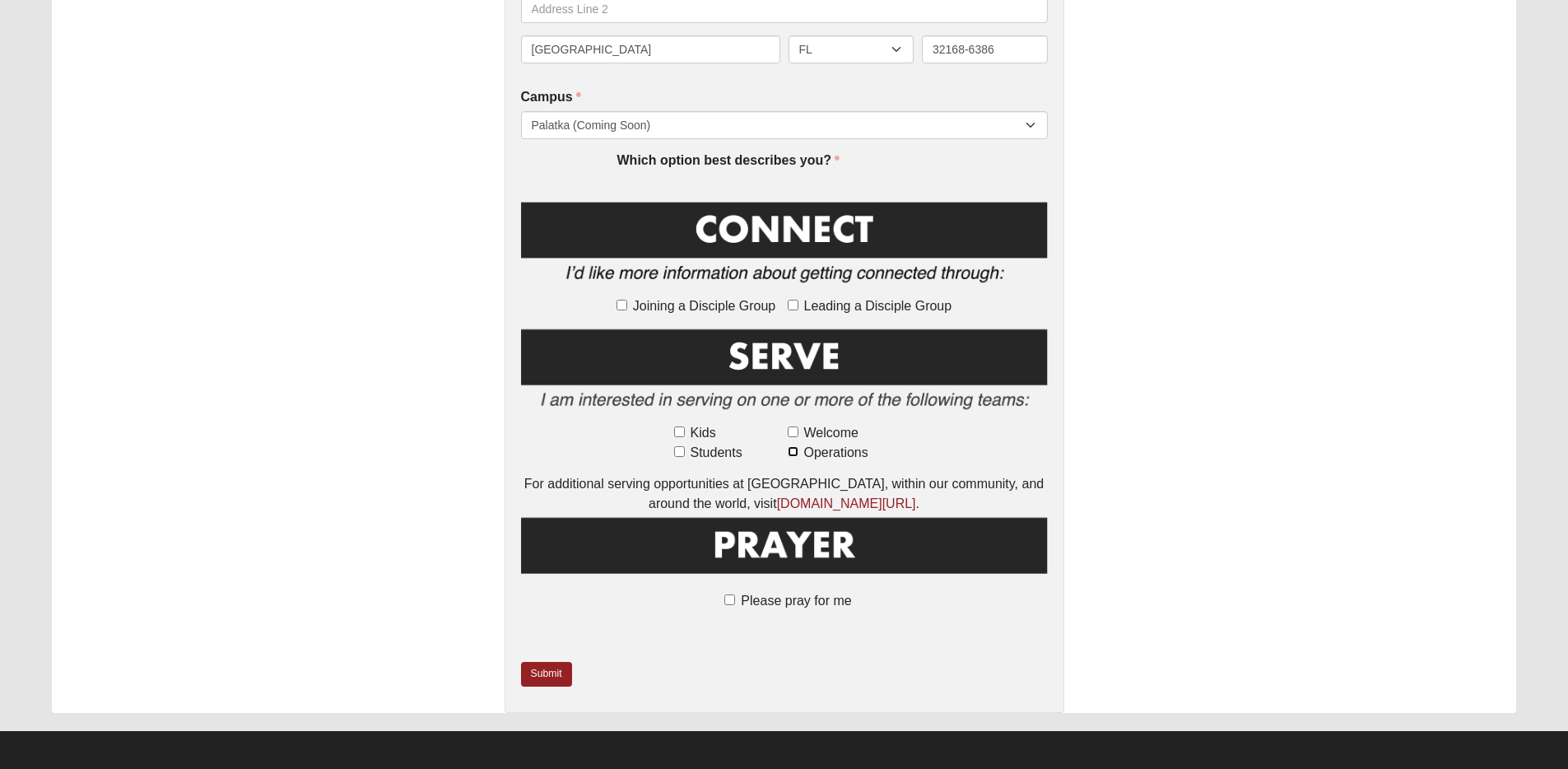
click at [792, 451] on input "Operations" at bounding box center [793, 451] width 11 height 11
checkbox input "true"
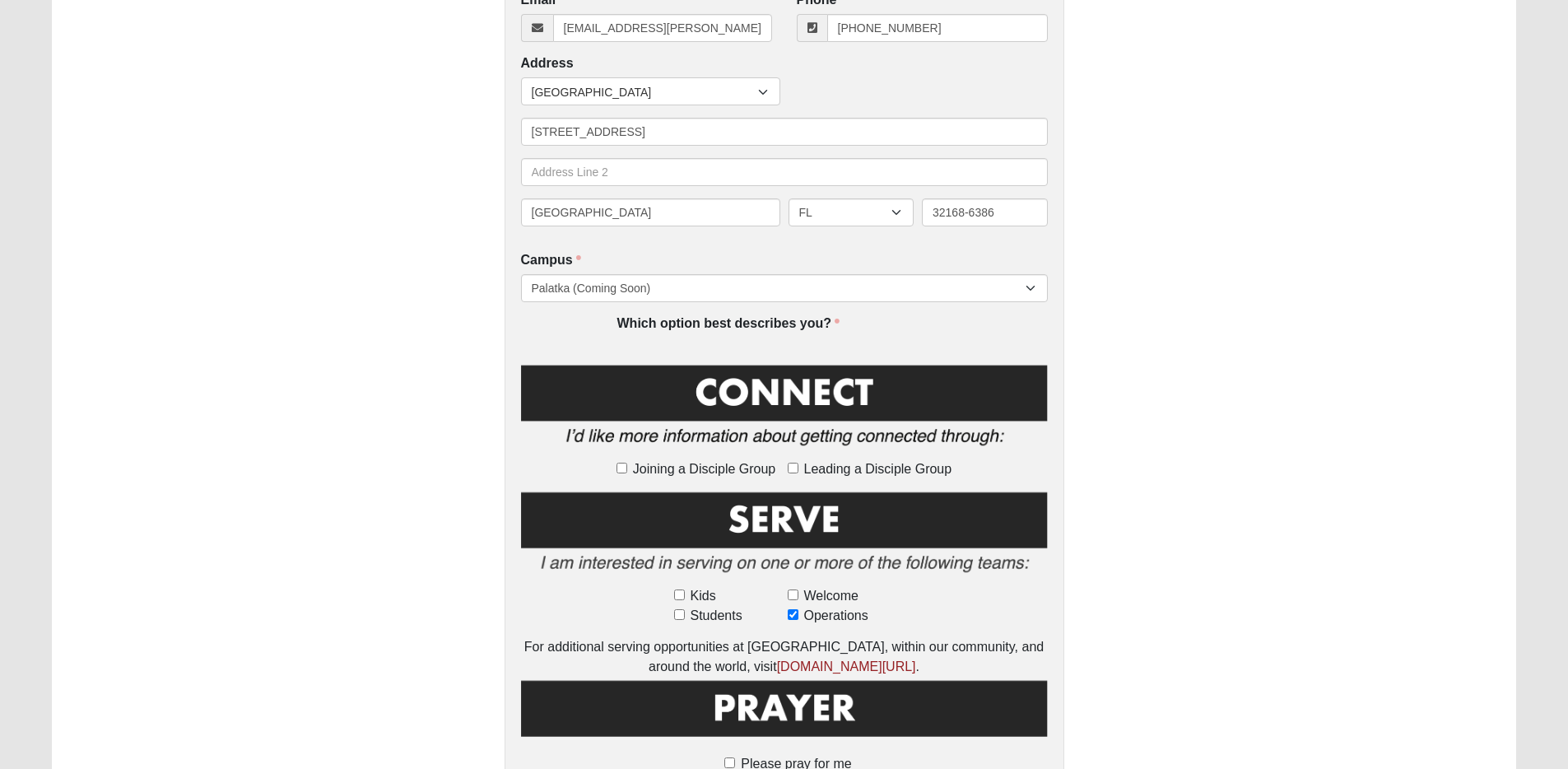
scroll to position [506, 0]
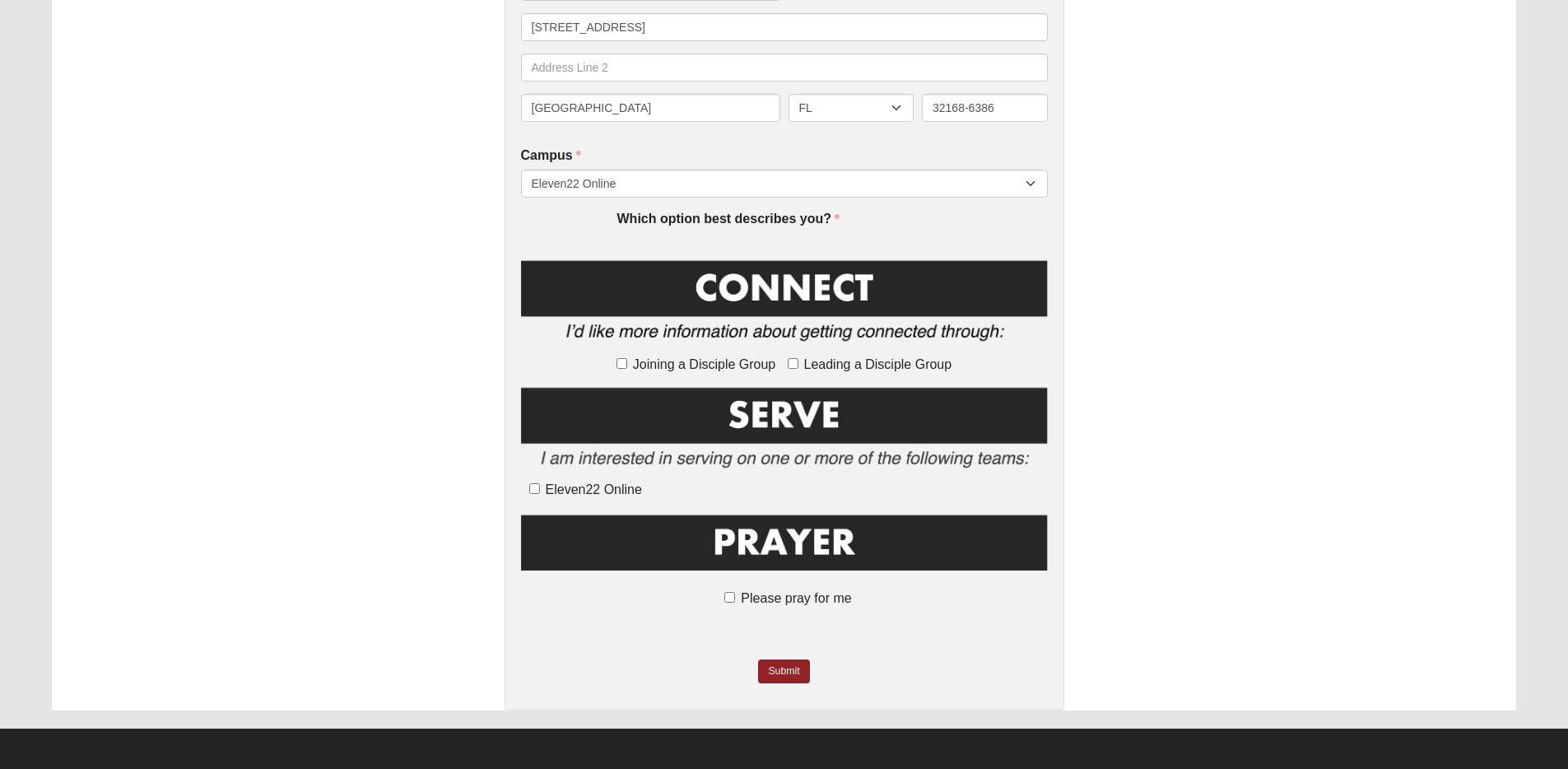
scroll to position [612, 0]
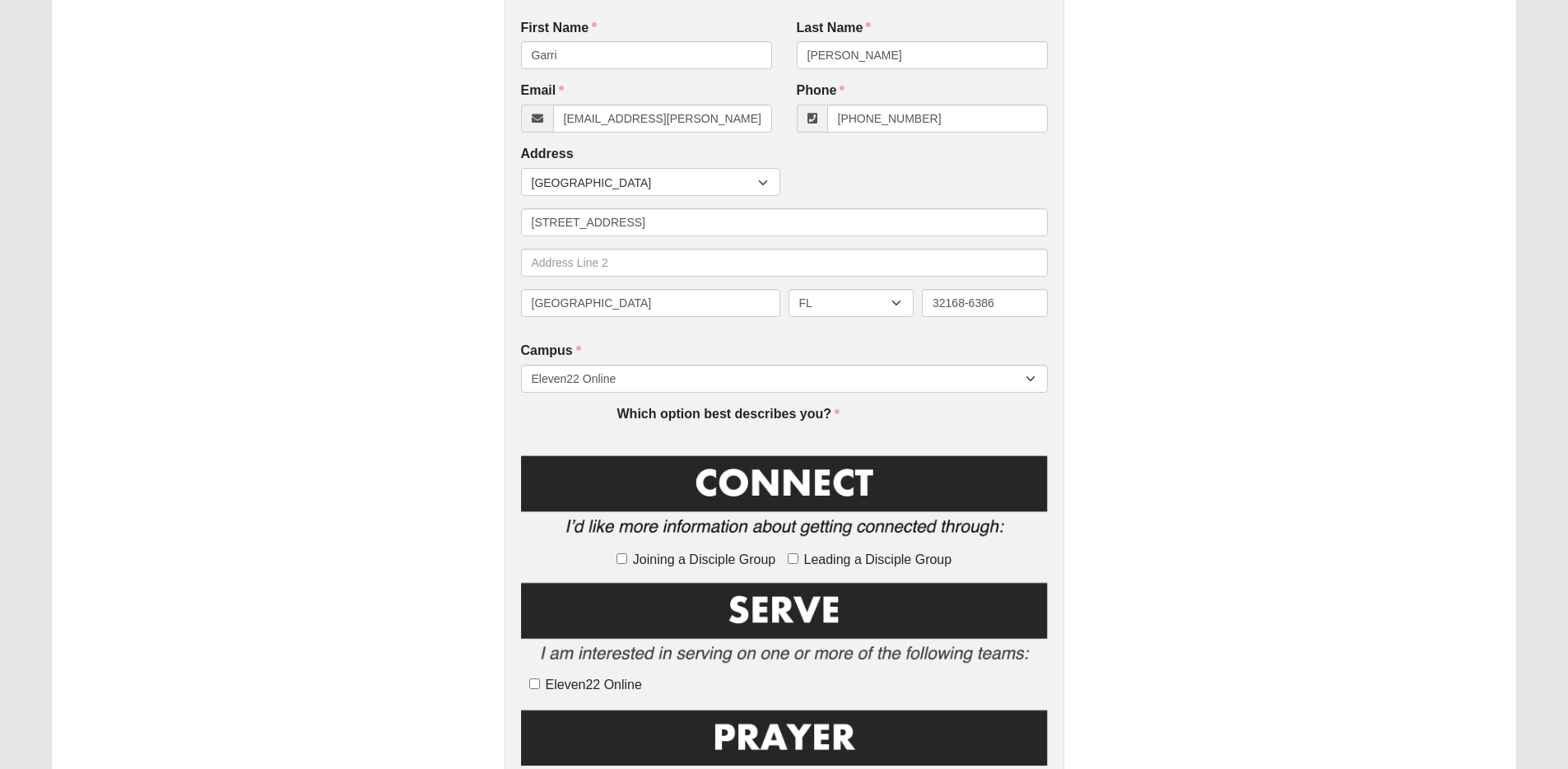
scroll to position [537, 0]
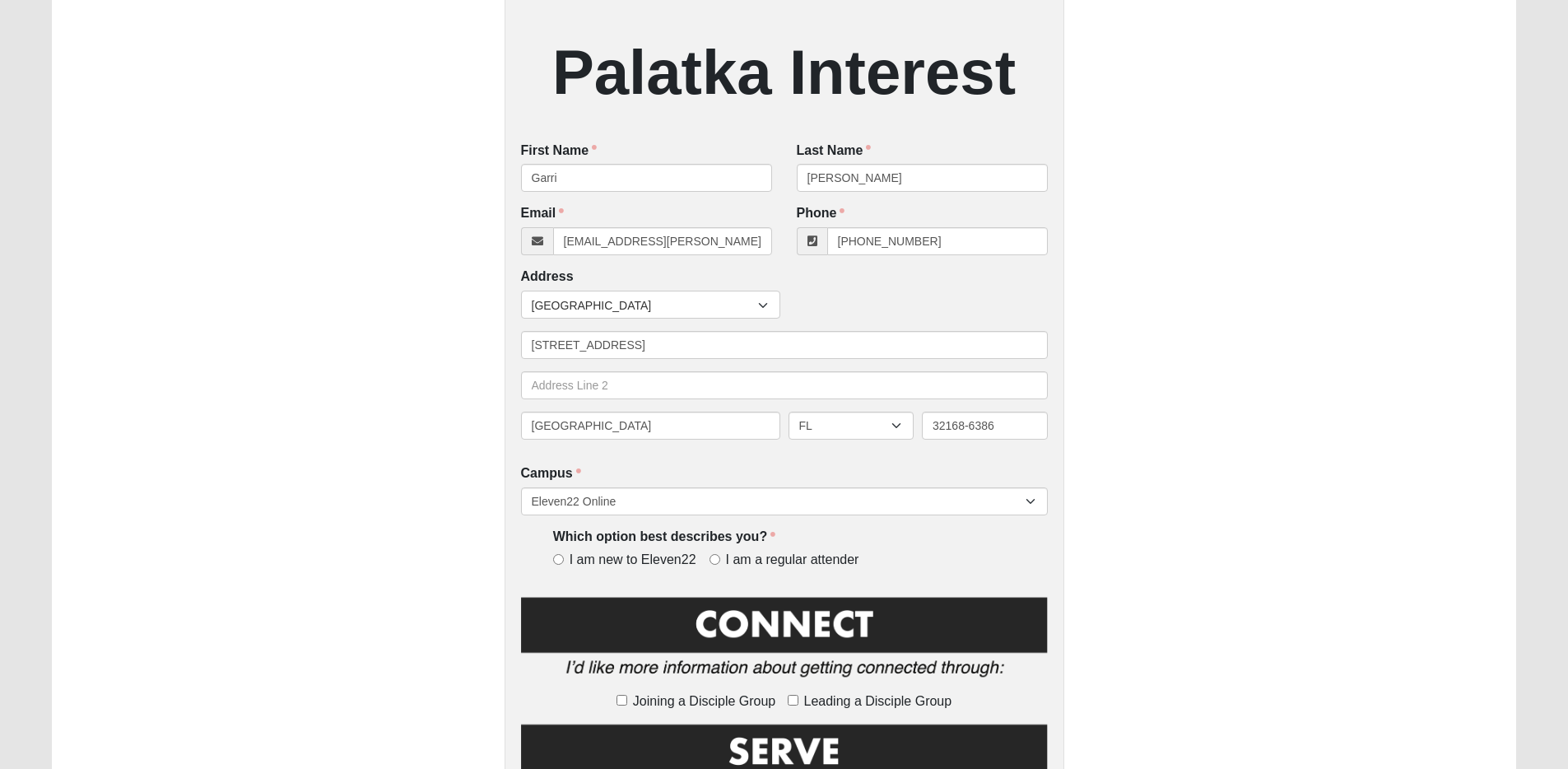
scroll to position [292, 0]
click at [1329, 442] on div "Palatka Interest First Name Garri First Name is required. Last Name Darter Last…" at bounding box center [784, 419] width 1465 height 1251
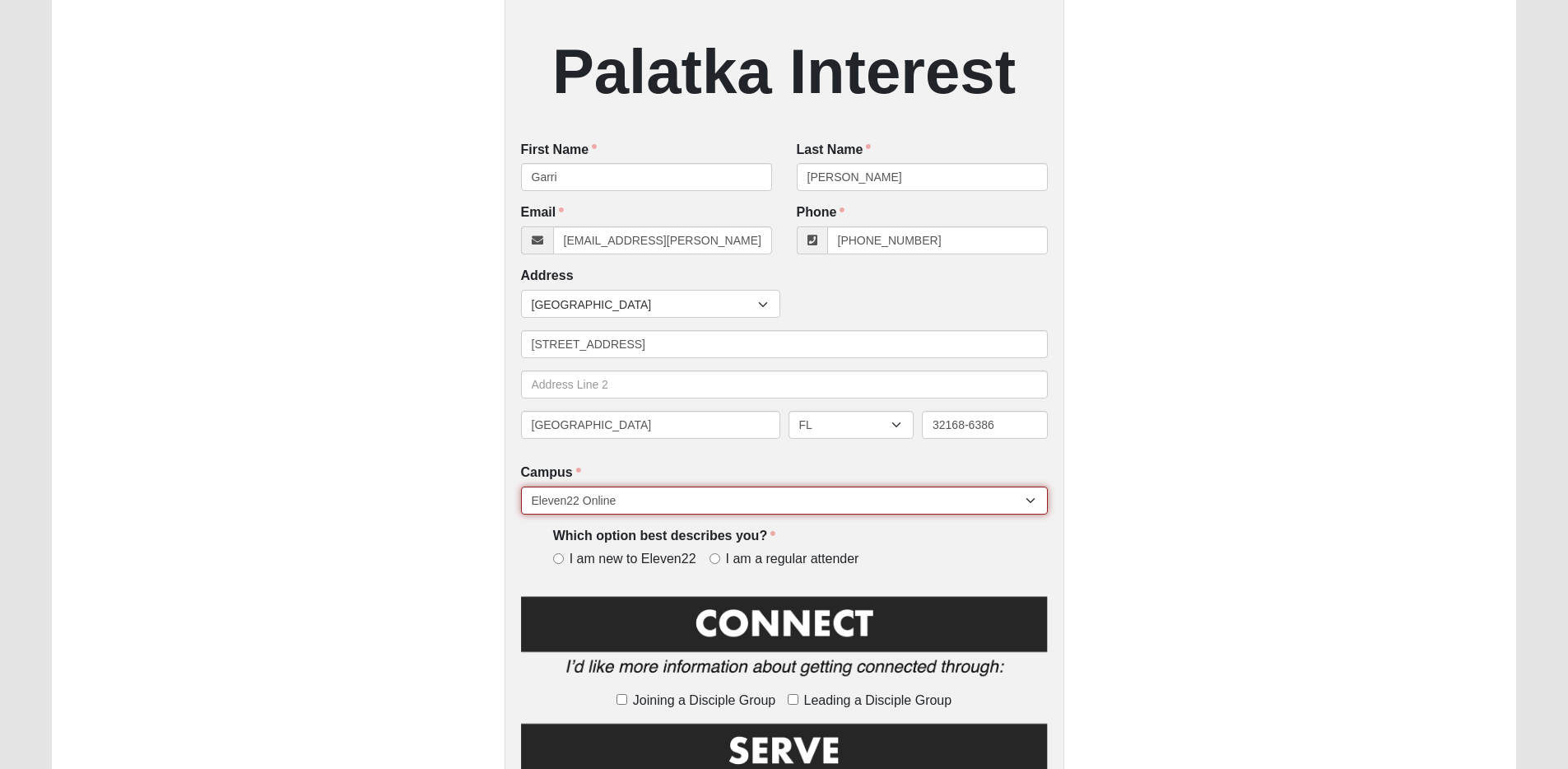
click at [607, 493] on select "Arlington Baymeadows College Park Orlando (Coming Soon) Eleven22 Online Fleming…" at bounding box center [784, 500] width 526 height 28
select select "21"
click at [521, 487] on select "[GEOGRAPHIC_DATA] [GEOGRAPHIC_DATA] (Coming Soon) Eleven22 Online [PERSON_NAME]…" at bounding box center [784, 500] width 526 height 28
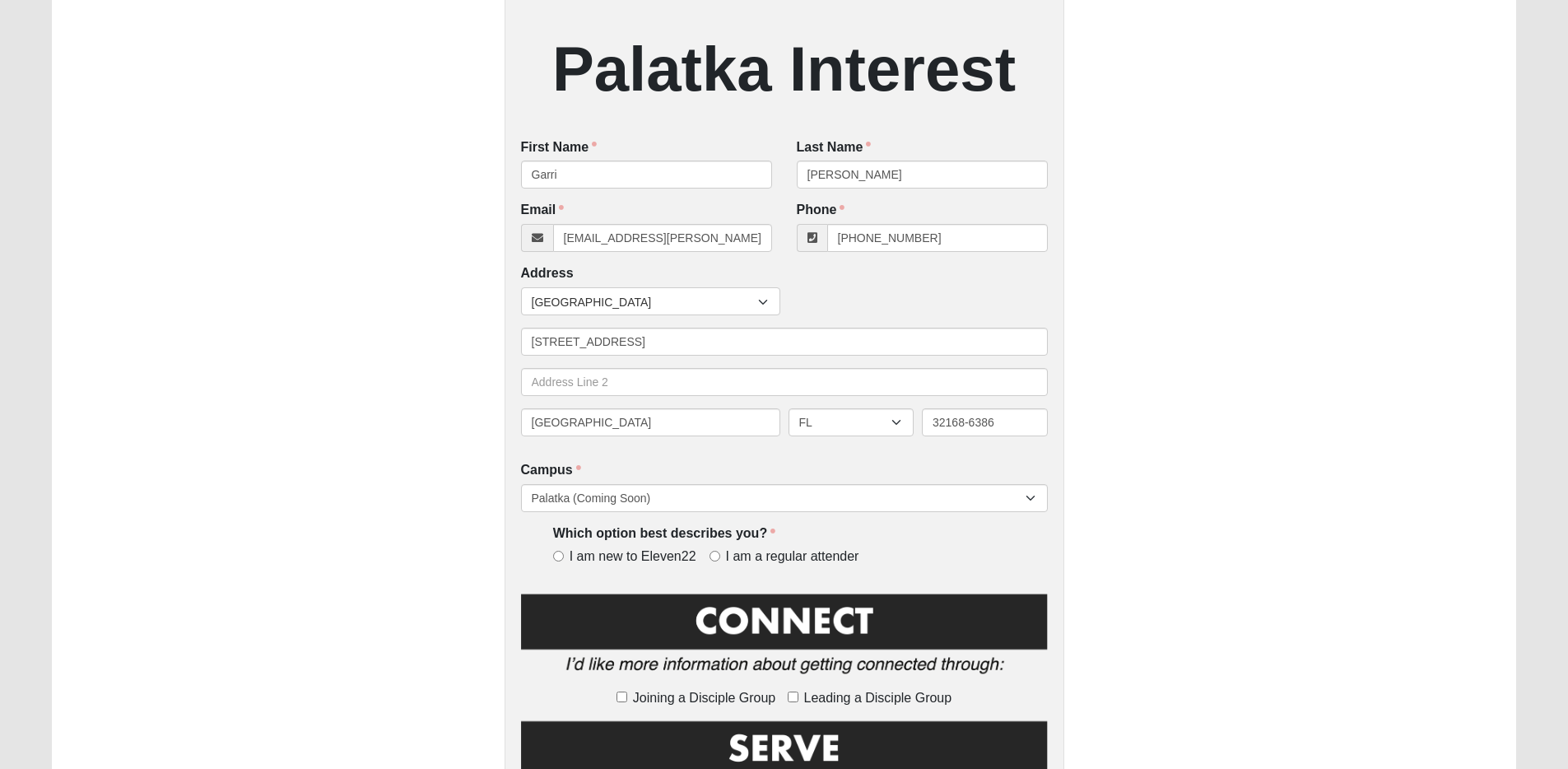
scroll to position [296, 0]
click at [711, 555] on input "I am a regular attender" at bounding box center [715, 556] width 11 height 11
radio input "true"
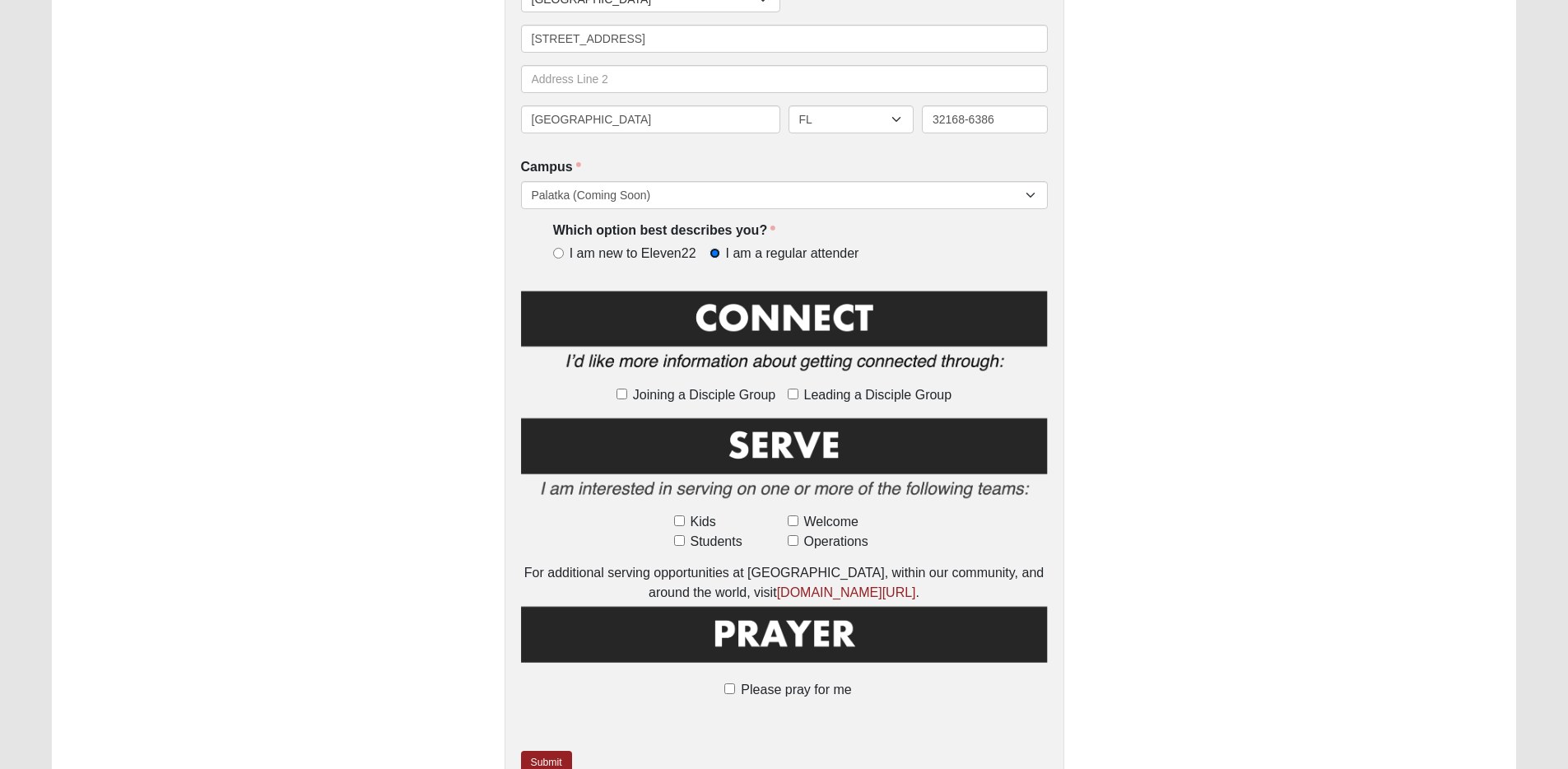
scroll to position [599, 0]
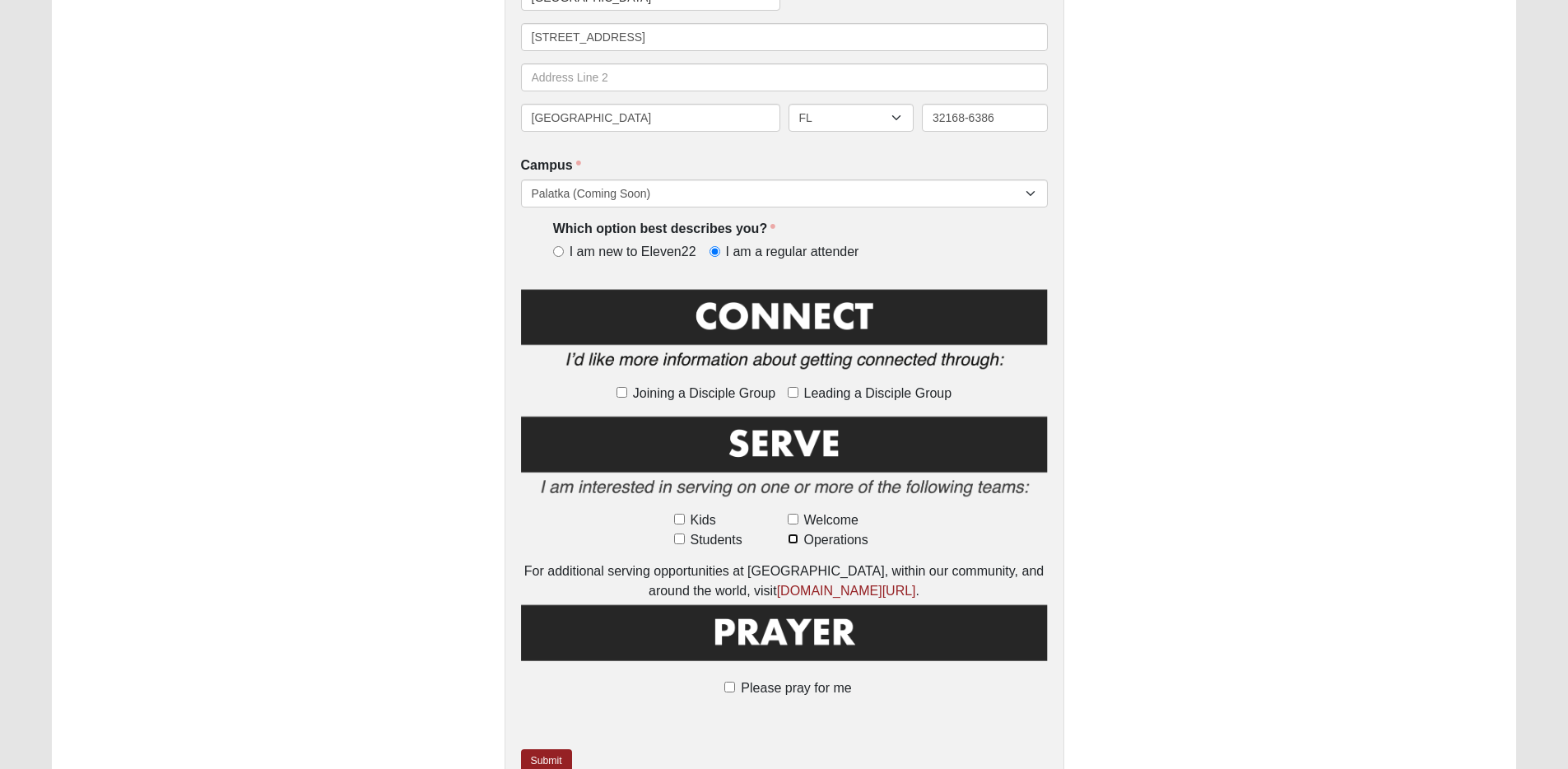
click at [794, 541] on input "Operations" at bounding box center [793, 539] width 11 height 11
checkbox input "true"
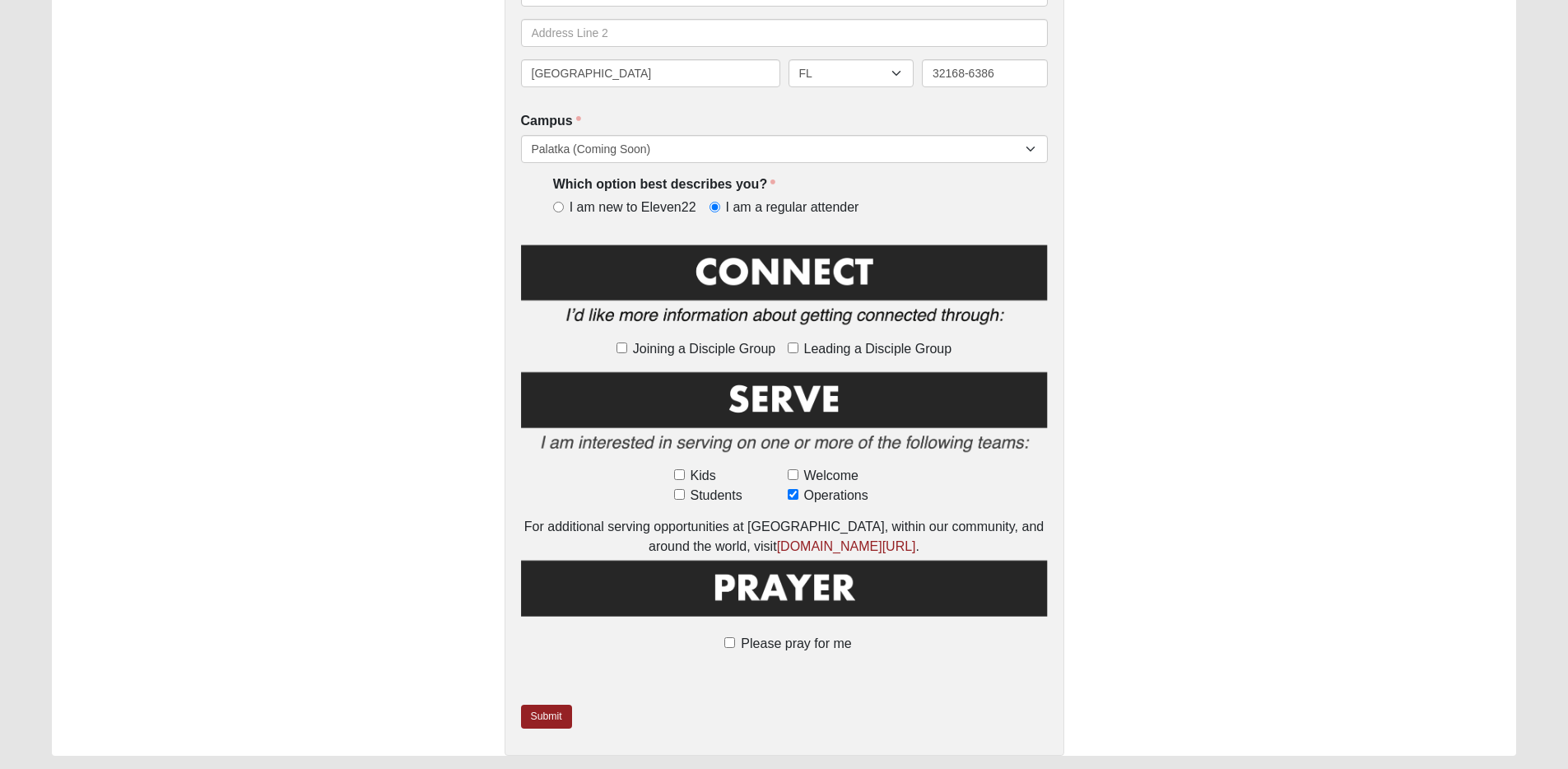
scroll to position [692, 0]
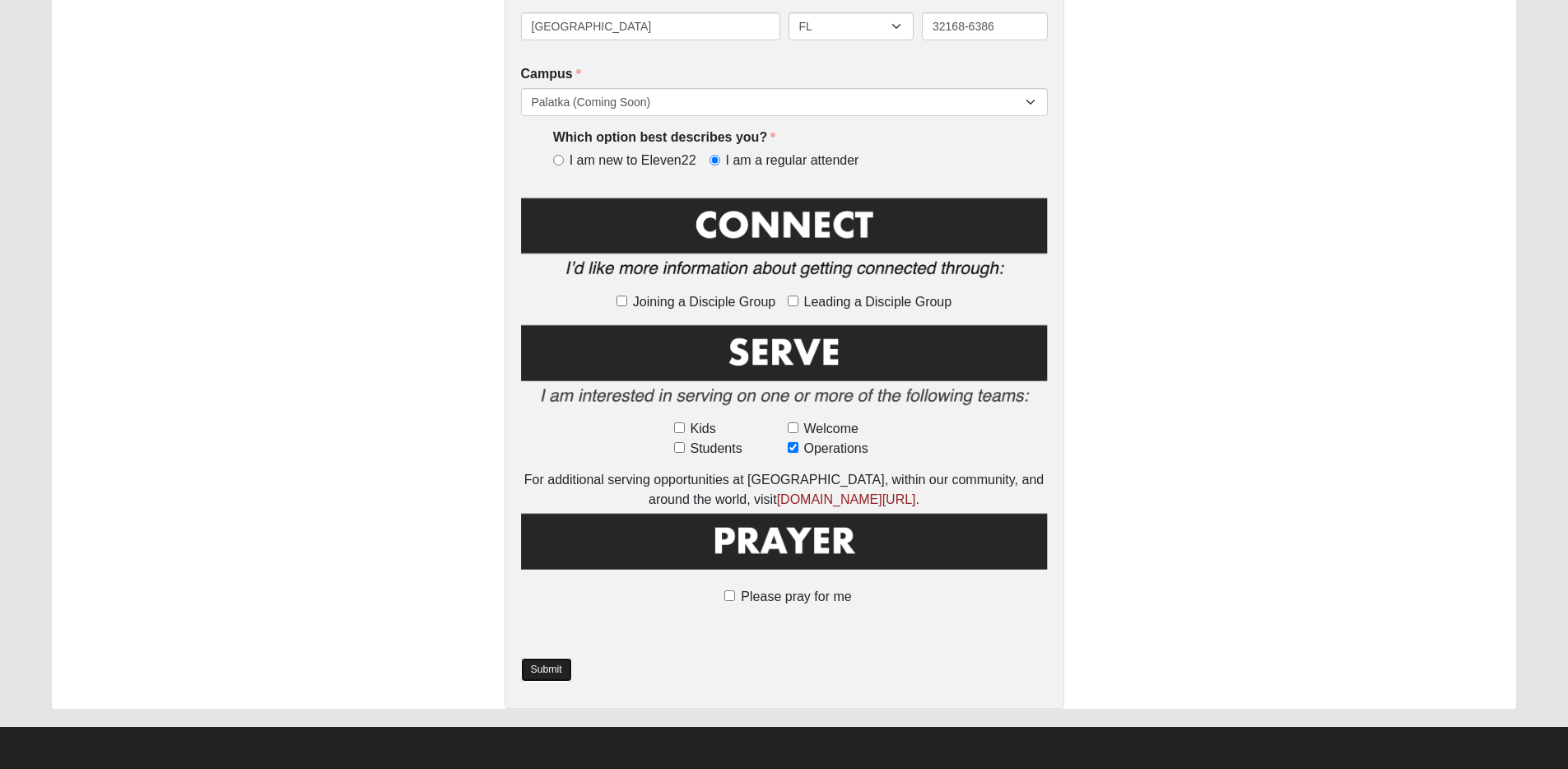
click at [551, 673] on link "Submit" at bounding box center [546, 669] width 51 height 24
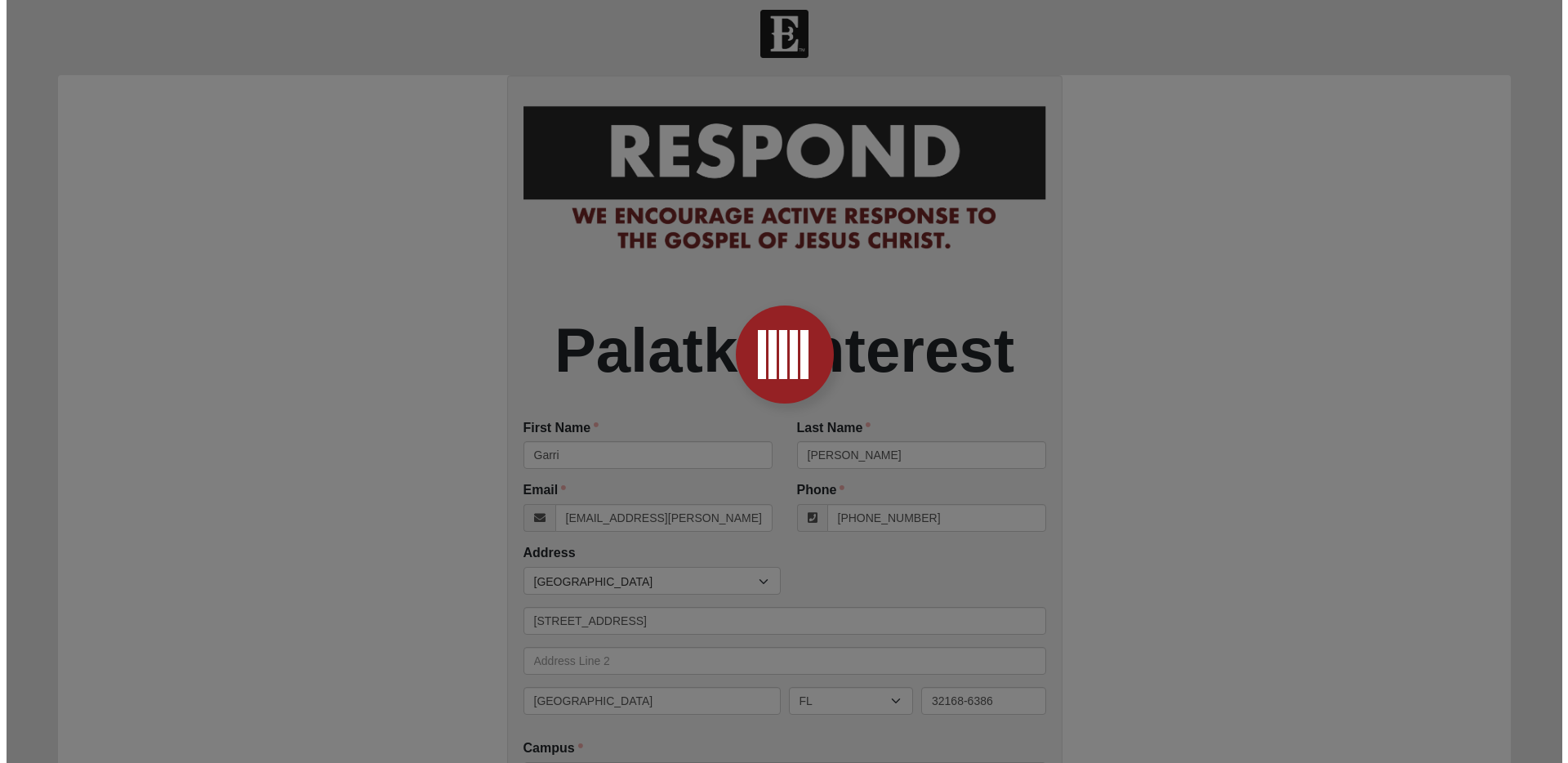
scroll to position [0, 0]
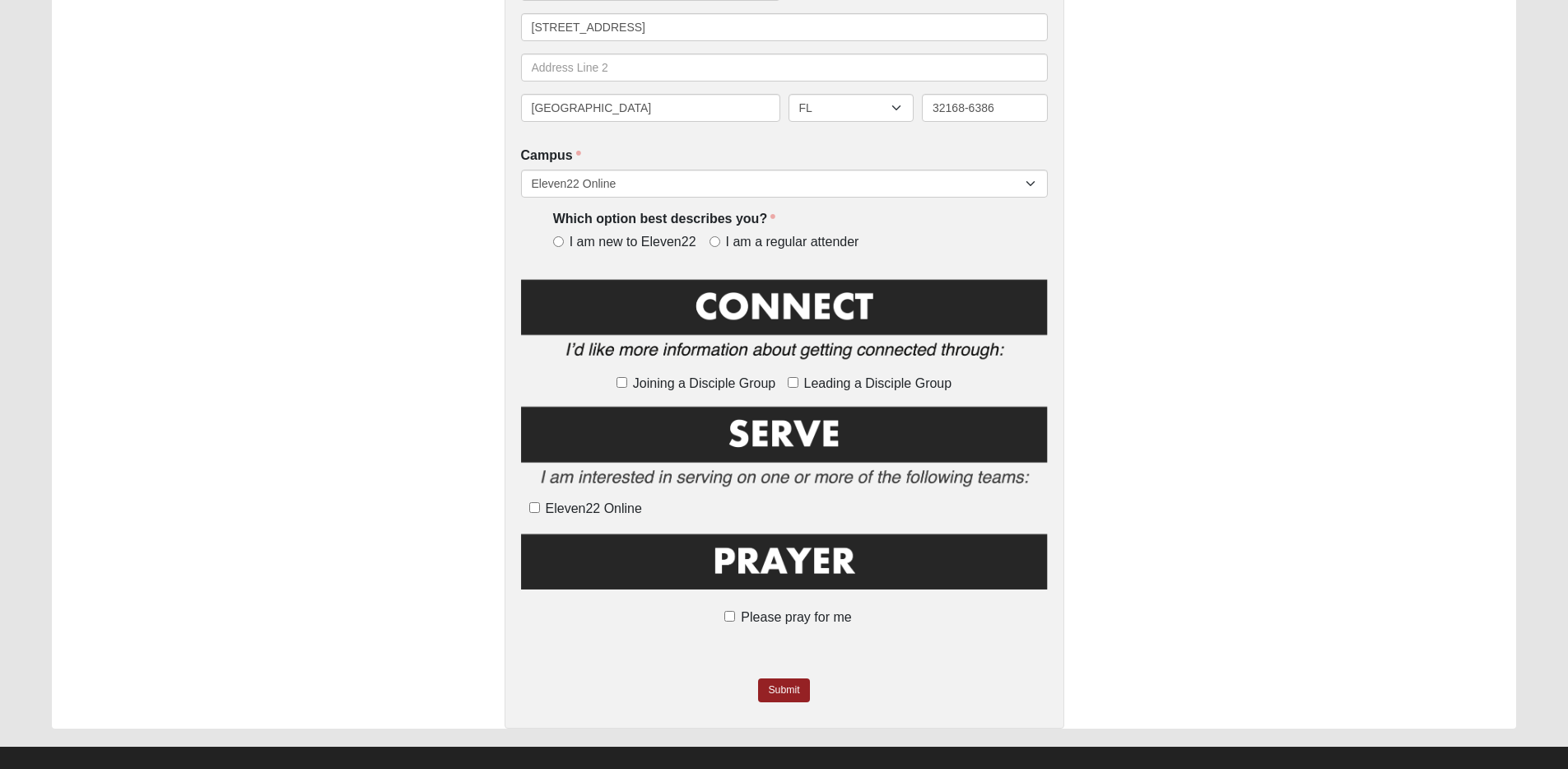
scroll to position [631, 0]
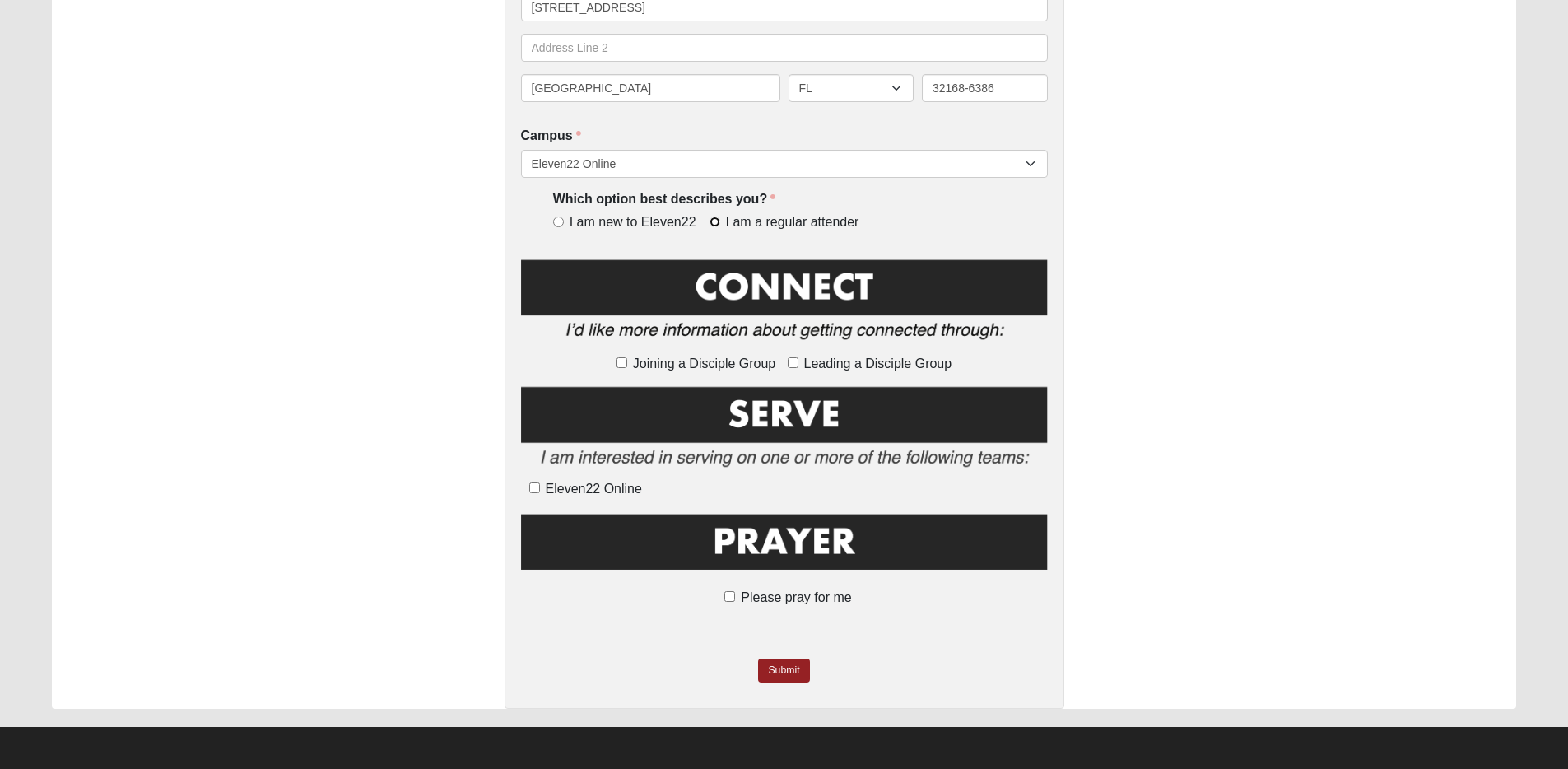
click at [713, 222] on input "I am a regular attender" at bounding box center [715, 222] width 11 height 11
radio input "true"
click at [622, 363] on input "Joining a Disciple Group" at bounding box center [622, 363] width 11 height 11
checkbox input "true"
click at [784, 672] on link "Submit" at bounding box center [784, 670] width 51 height 24
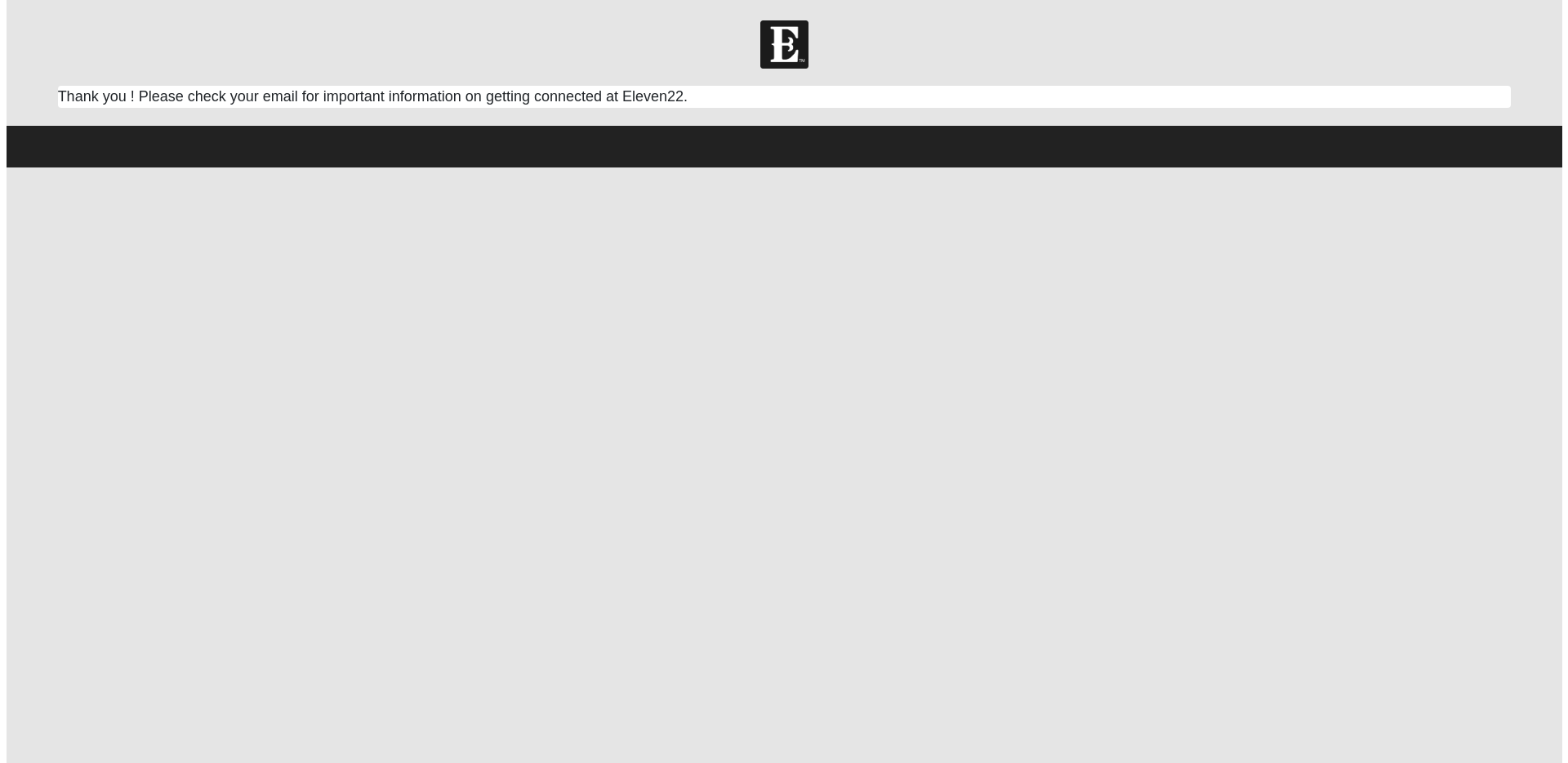
scroll to position [0, 0]
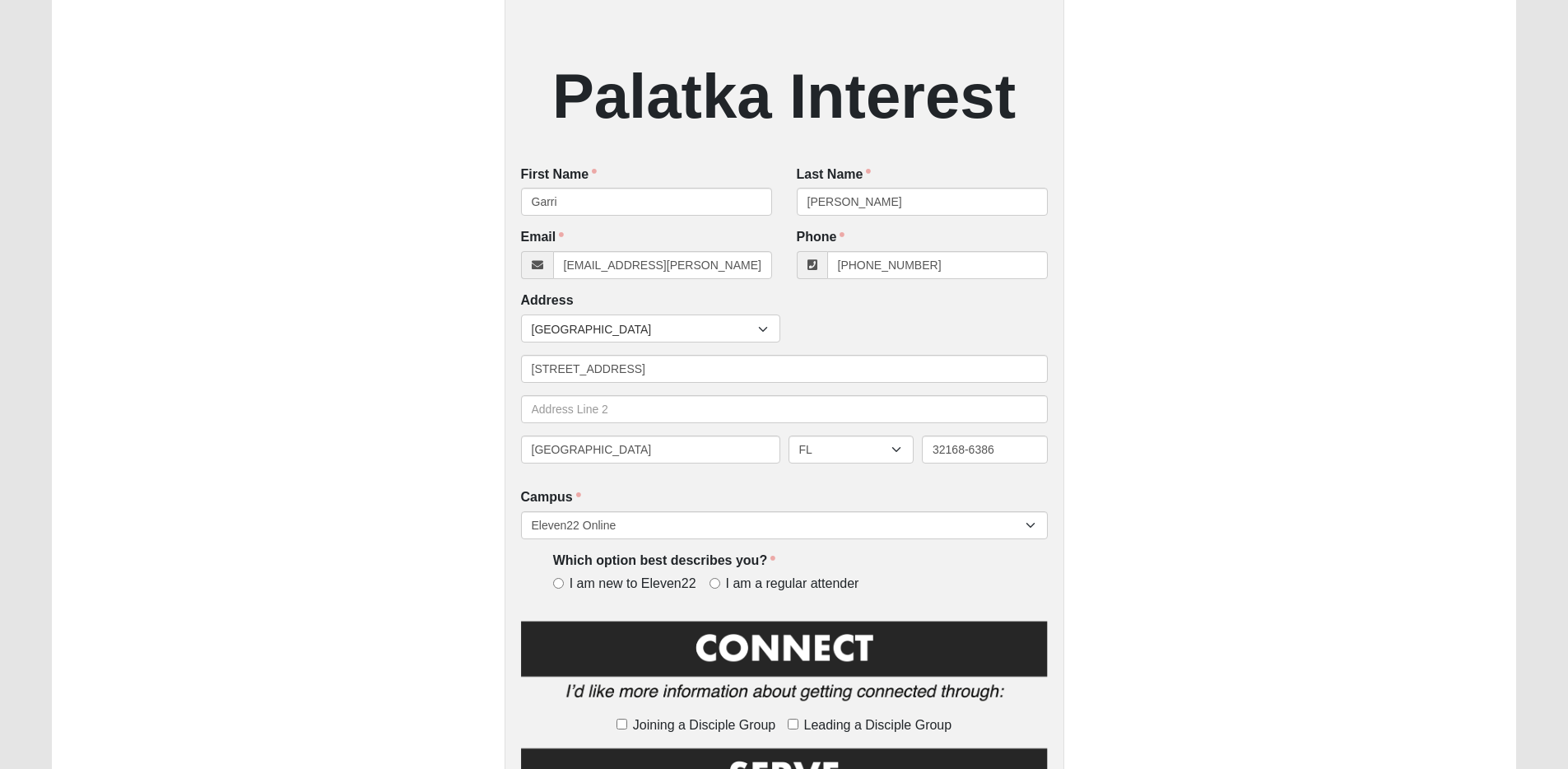
scroll to position [278, 0]
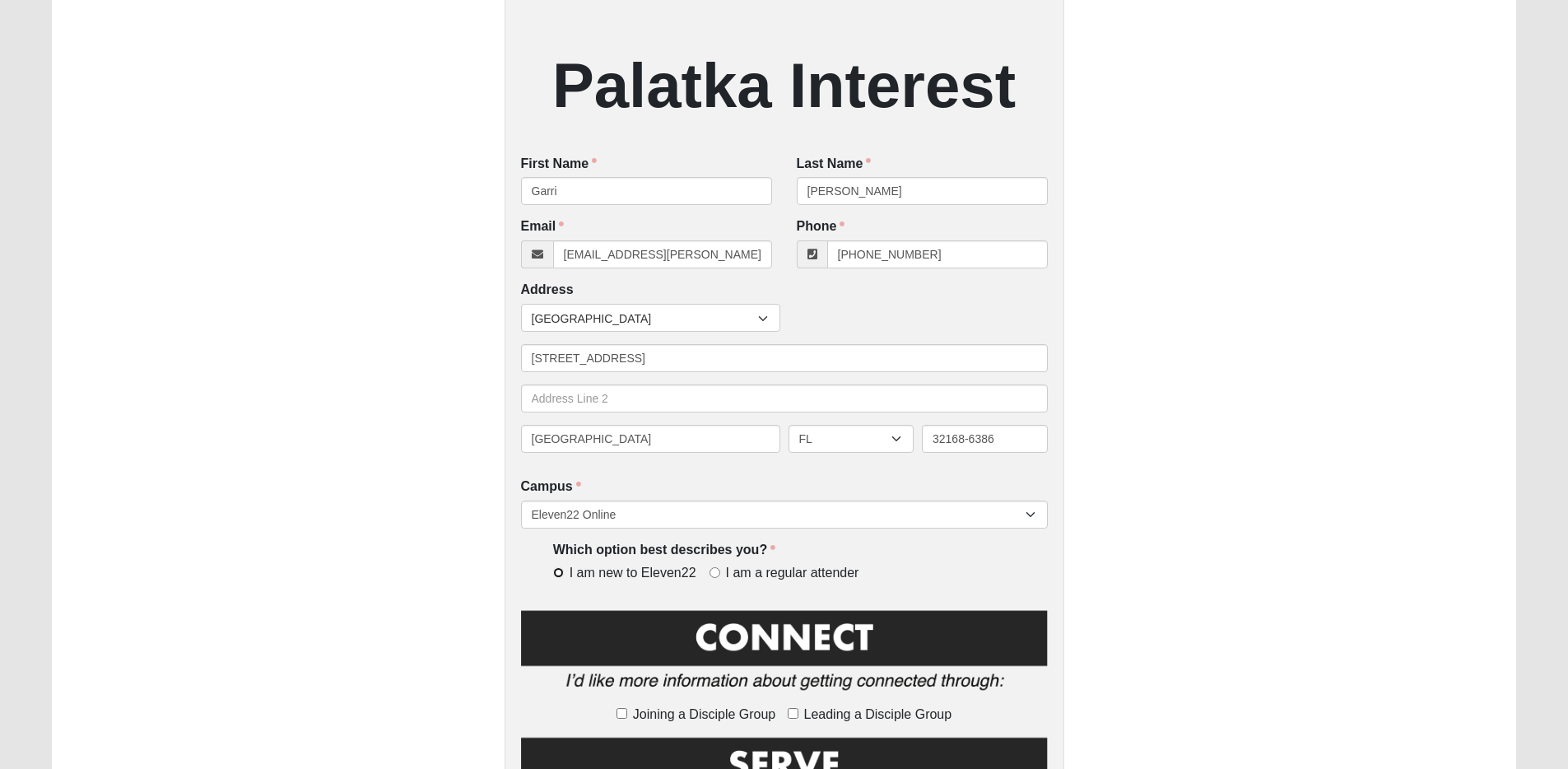
click at [558, 573] on input "I am new to Eleven22" at bounding box center [558, 572] width 11 height 11
radio input "true"
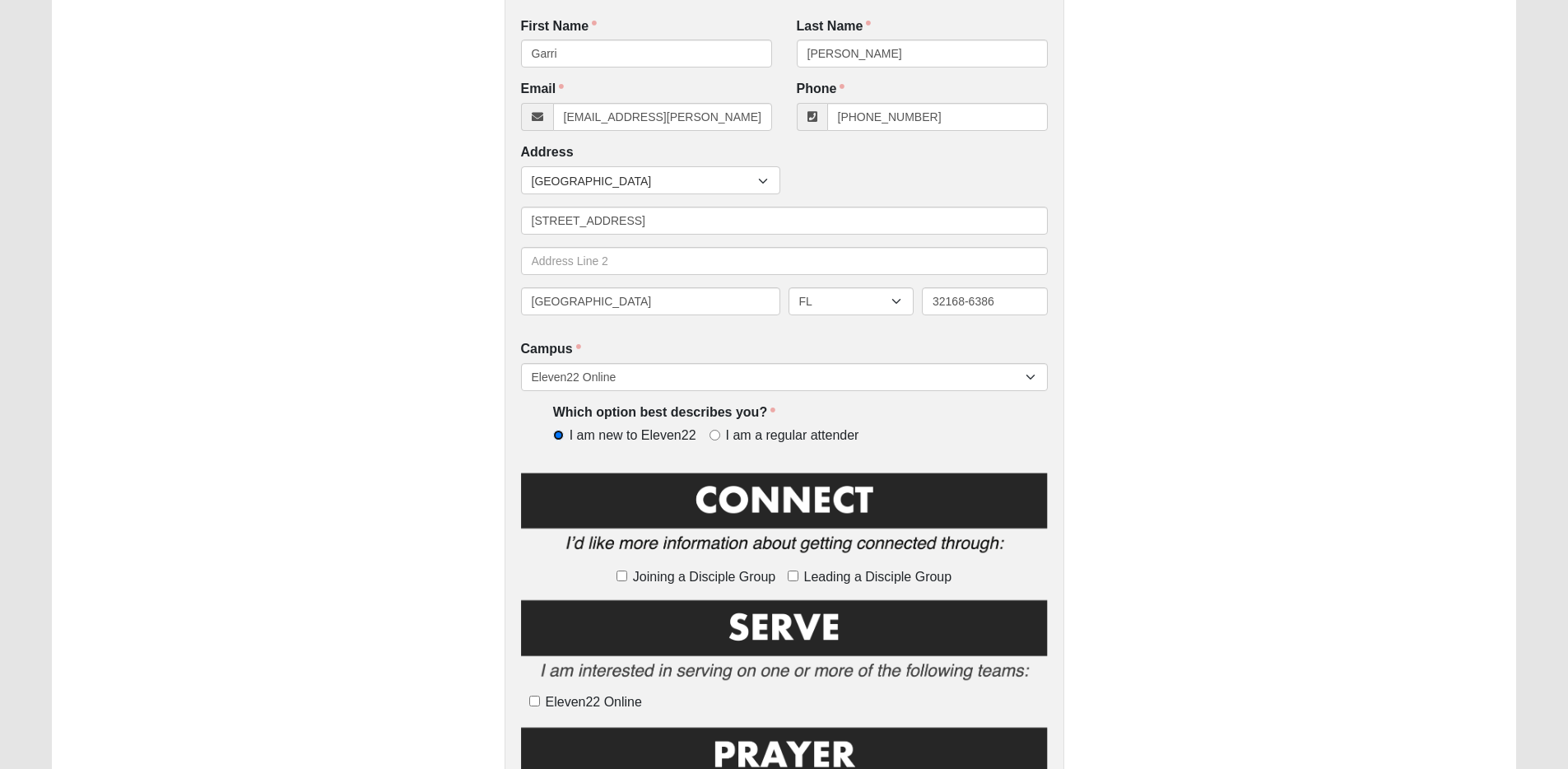
scroll to position [330, 0]
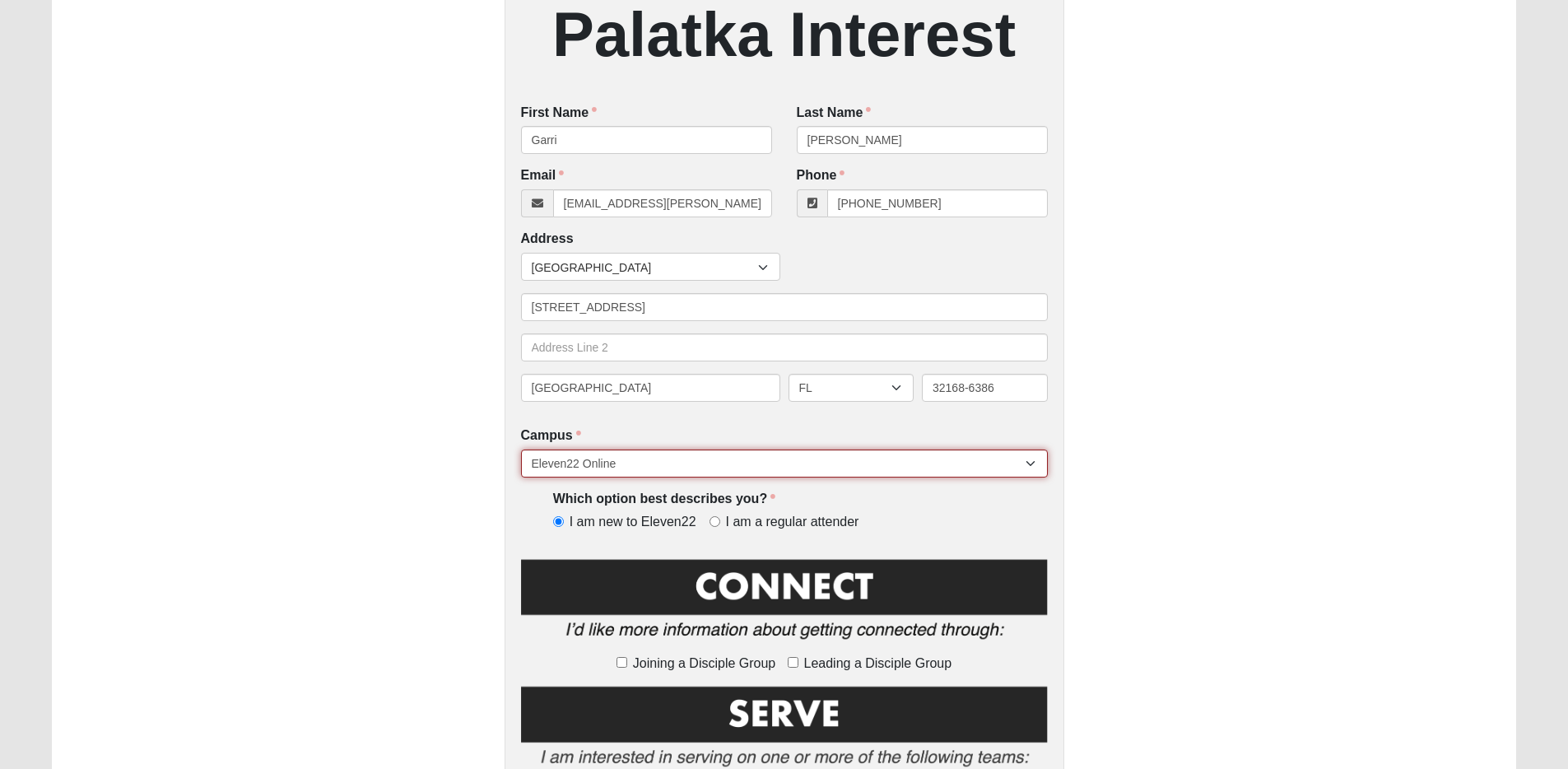
click at [671, 463] on select "Arlington Baymeadows College Park Orlando (Coming Soon) Eleven22 Online Fleming…" at bounding box center [784, 463] width 526 height 28
select select "2"
click at [521, 450] on select "Arlington Baymeadows College Park Orlando (Coming Soon) Eleven22 Online Fleming…" at bounding box center [784, 463] width 526 height 28
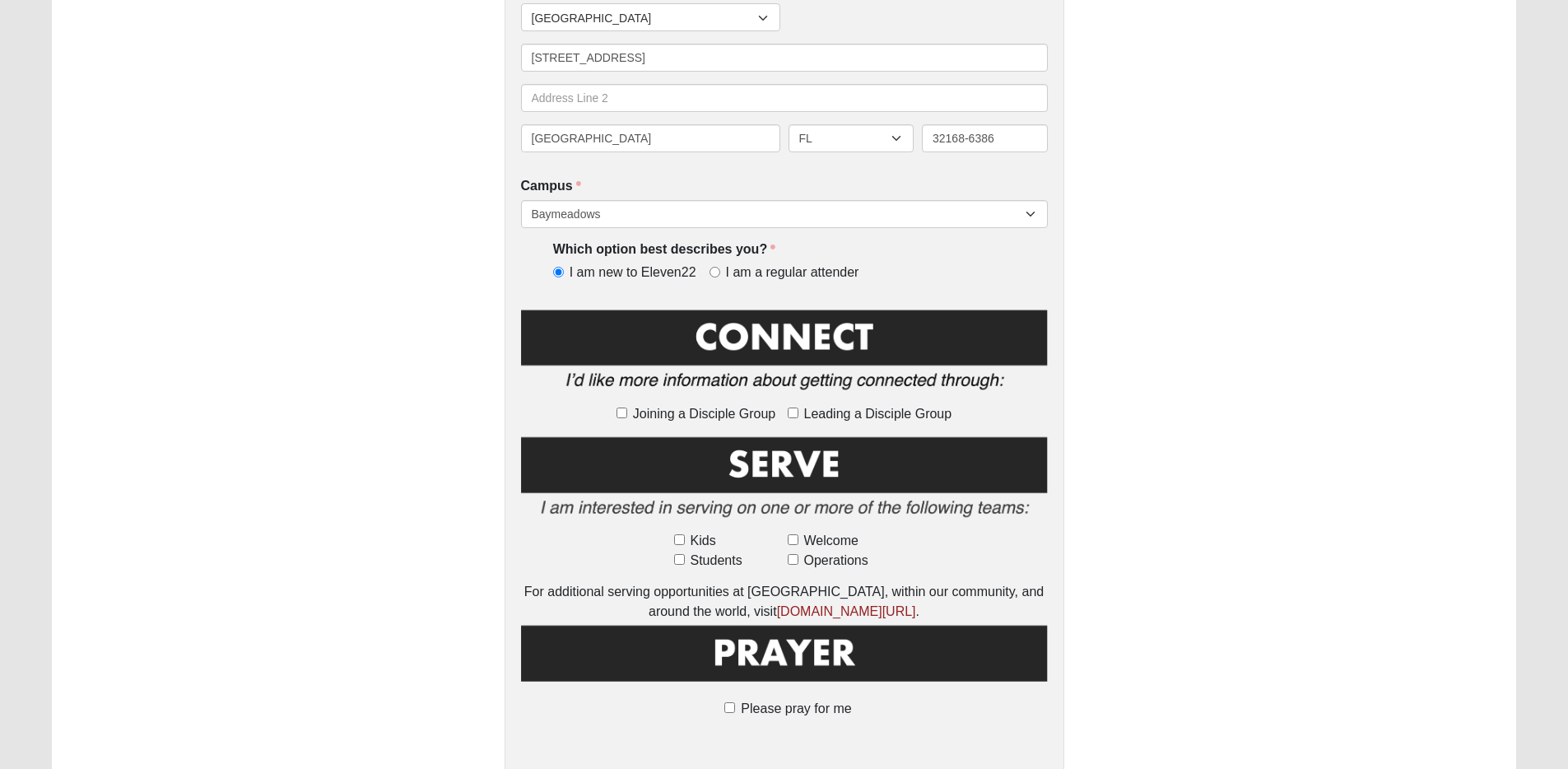
scroll to position [612, 0]
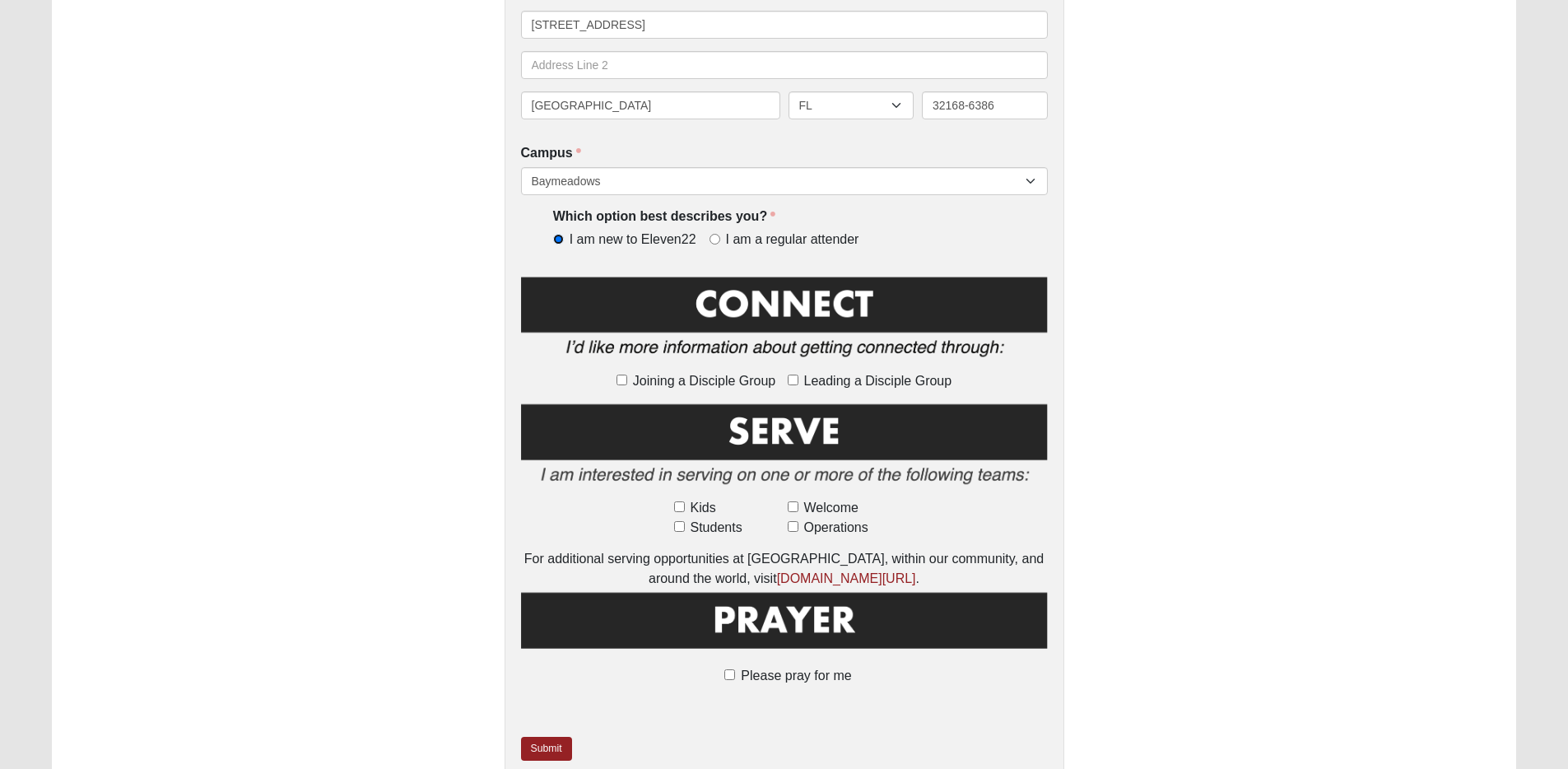
click at [558, 241] on input "I am new to Eleven22" at bounding box center [558, 239] width 11 height 11
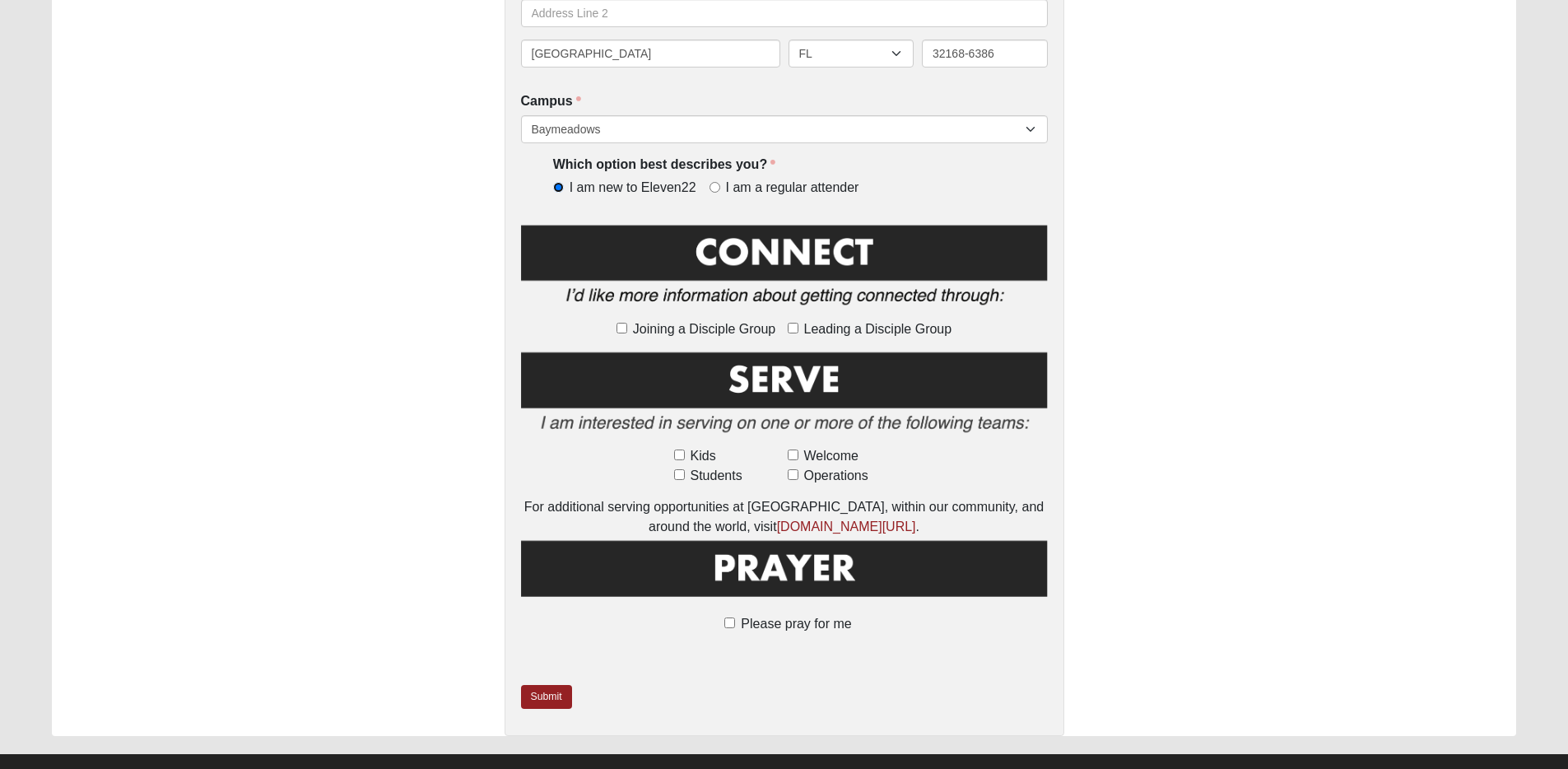
scroll to position [684, 0]
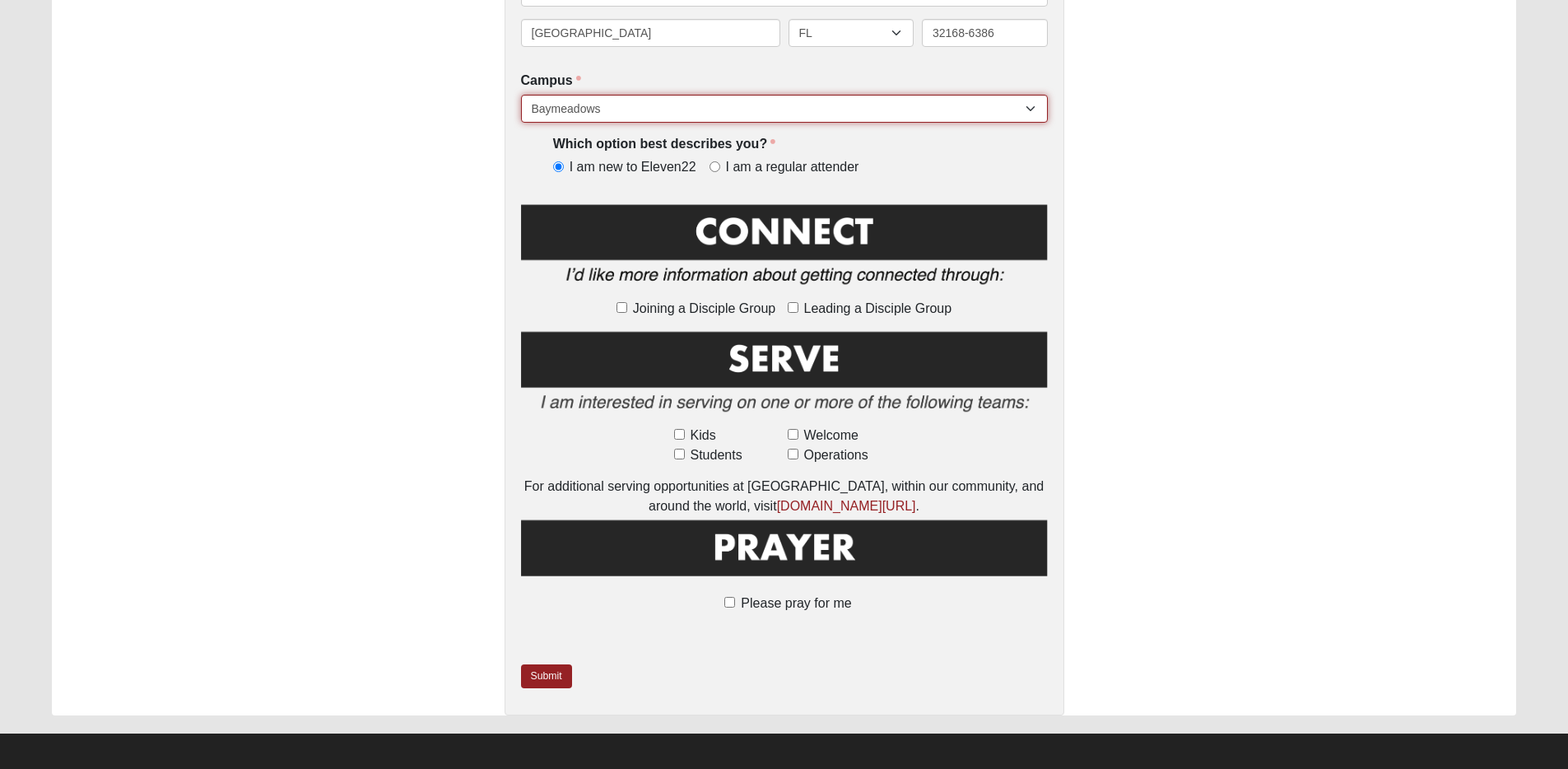
click at [622, 105] on select "Arlington Baymeadows College Park Orlando (Coming Soon) Eleven22 Online Fleming…" at bounding box center [784, 108] width 526 height 28
select select "21"
click at [521, 95] on select "Arlington Baymeadows College Park Orlando (Coming Soon) Eleven22 Online Fleming…" at bounding box center [784, 108] width 526 height 28
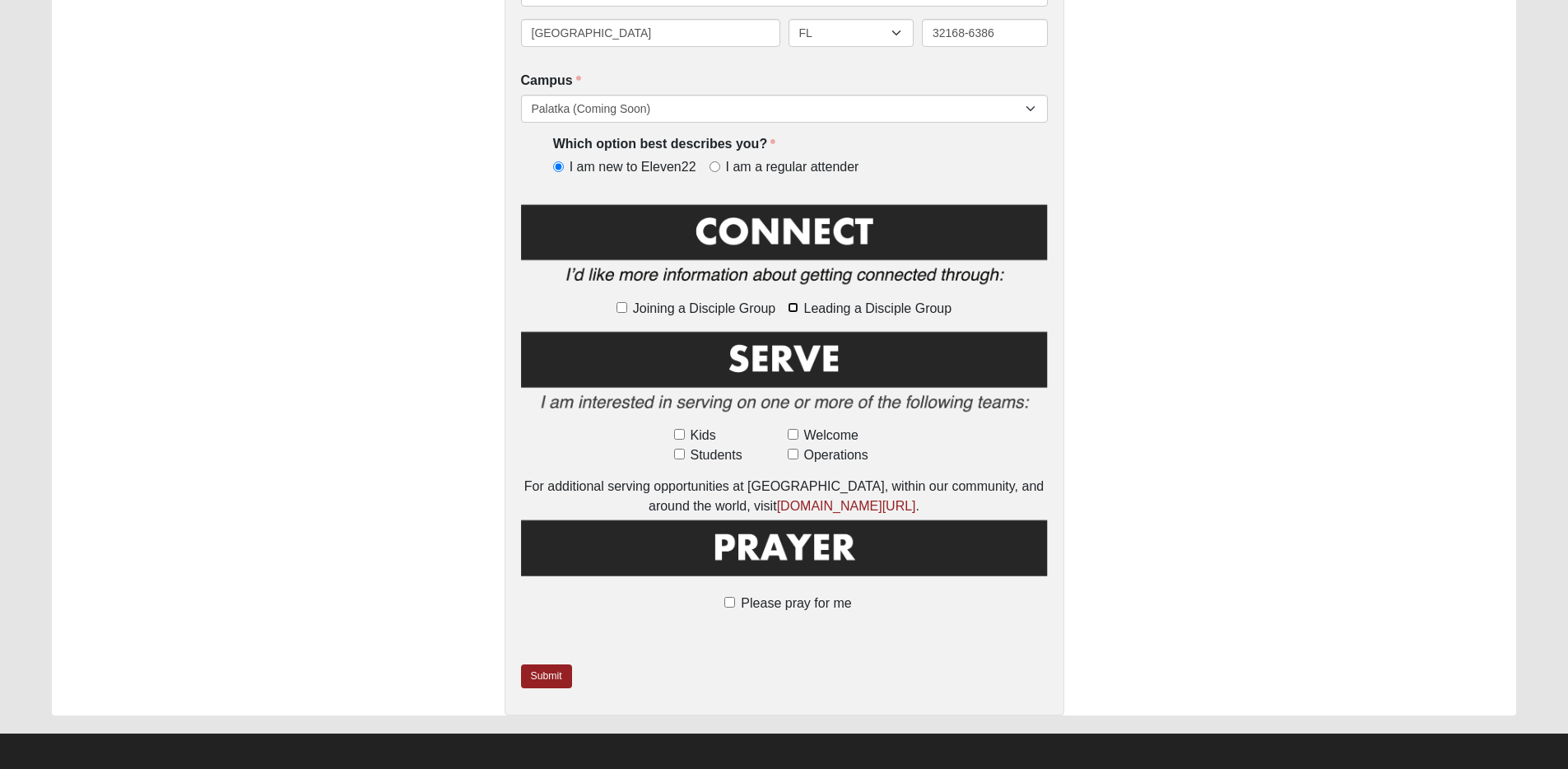
click at [793, 309] on input "Leading a Disciple Group" at bounding box center [793, 308] width 11 height 11
checkbox input "true"
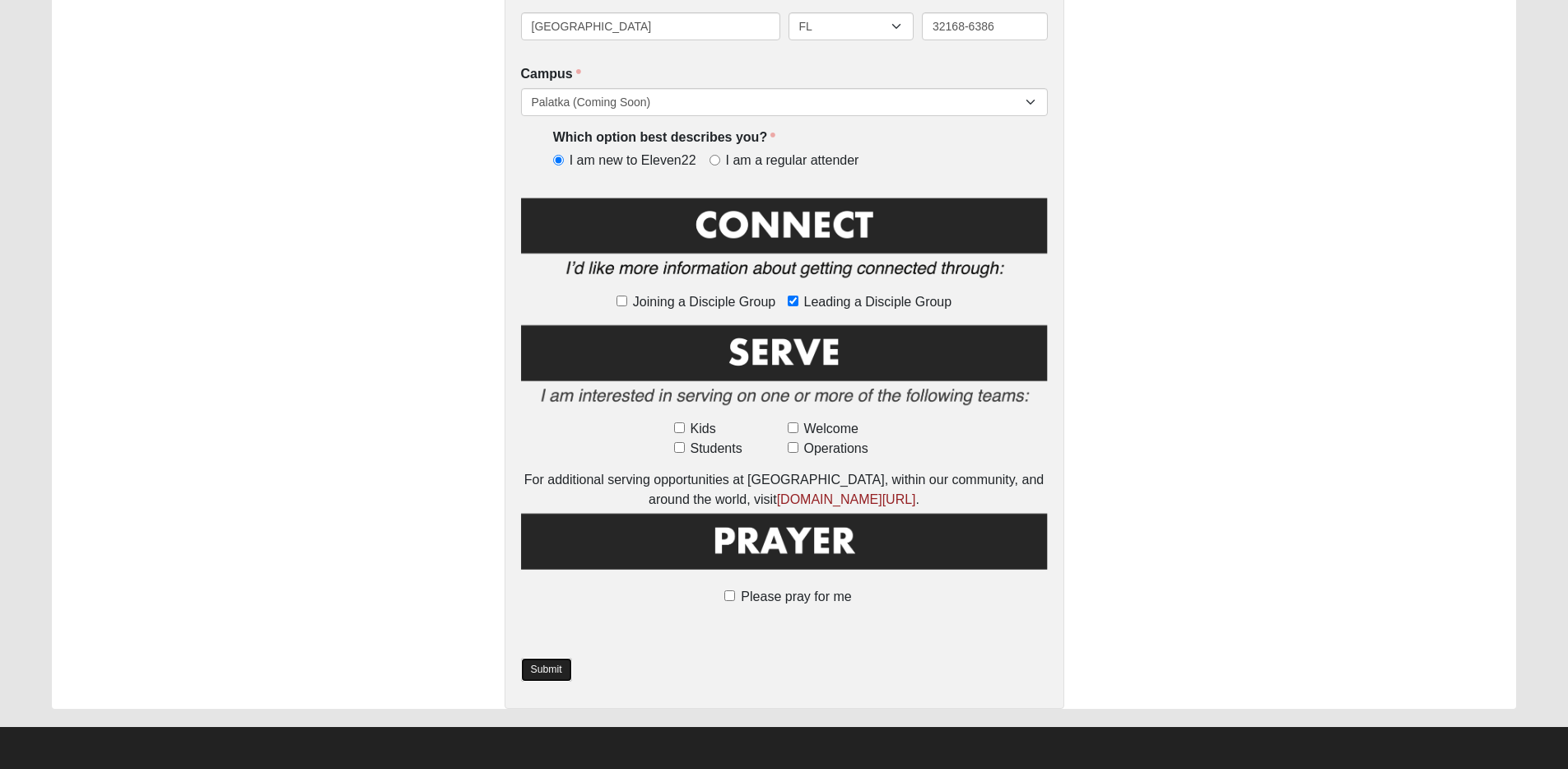
click at [544, 666] on link "Submit" at bounding box center [546, 669] width 51 height 24
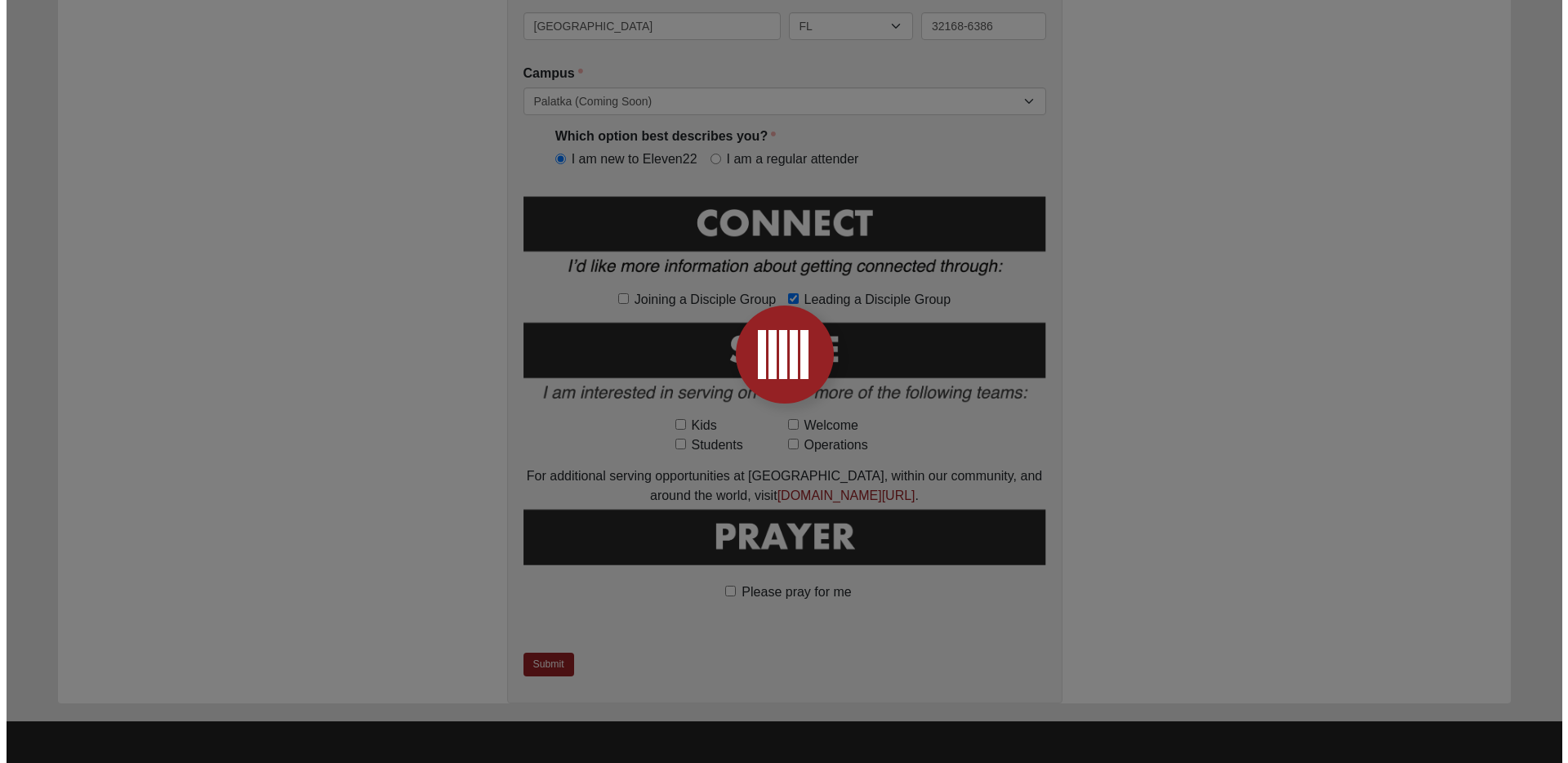
scroll to position [0, 0]
